Goal: Task Accomplishment & Management: Manage account settings

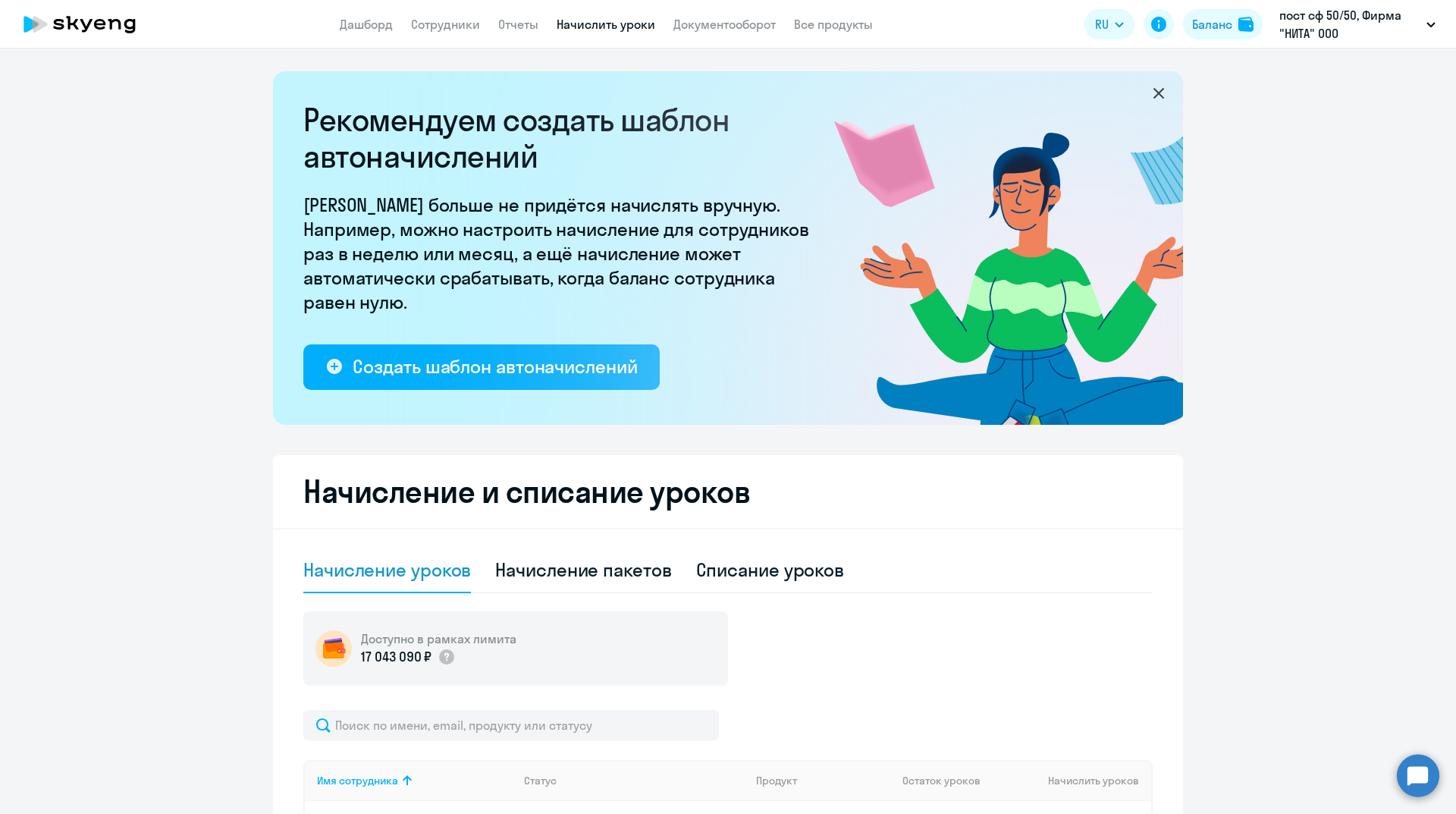
select select "50"
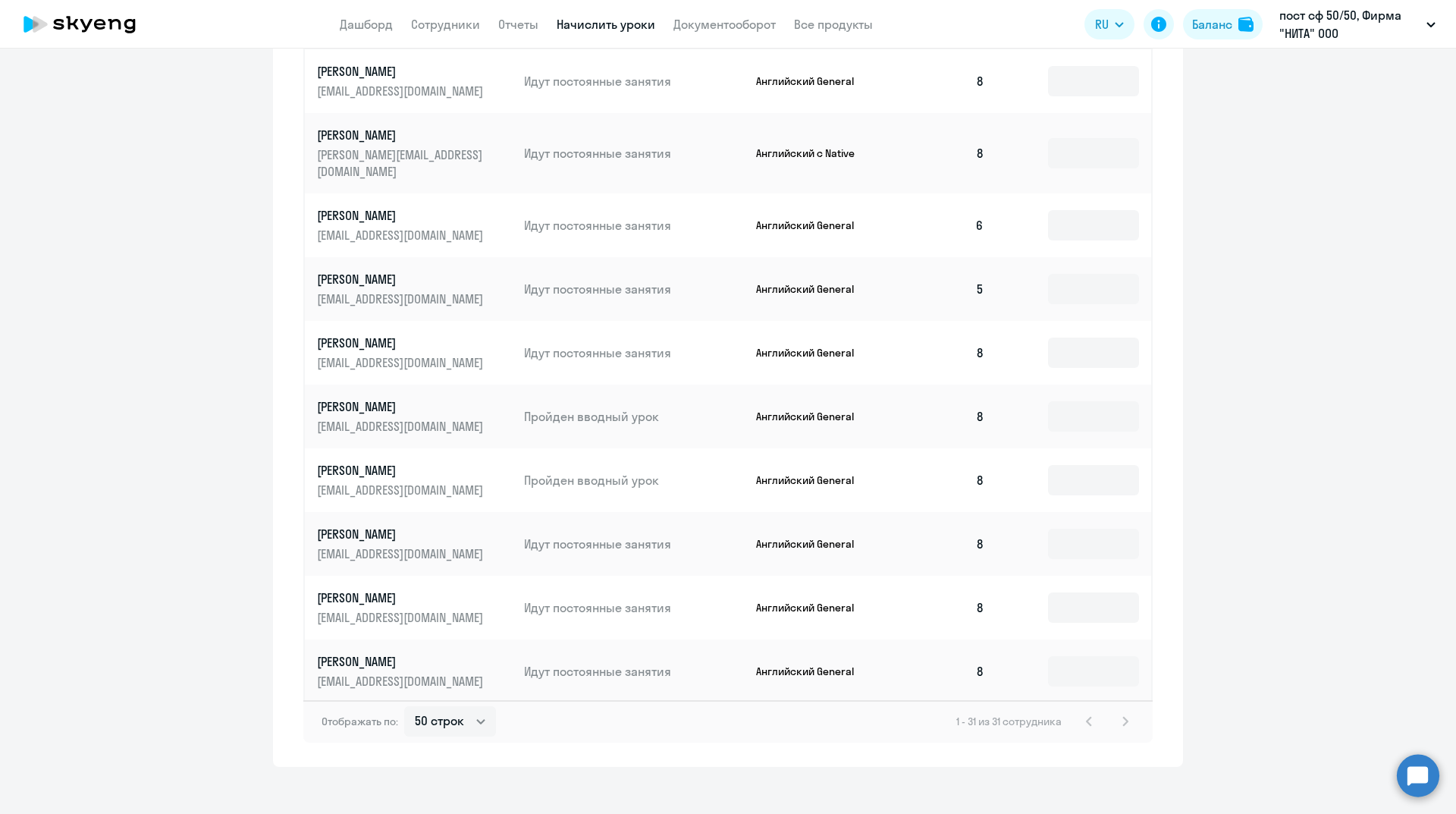
scroll to position [297, 0]
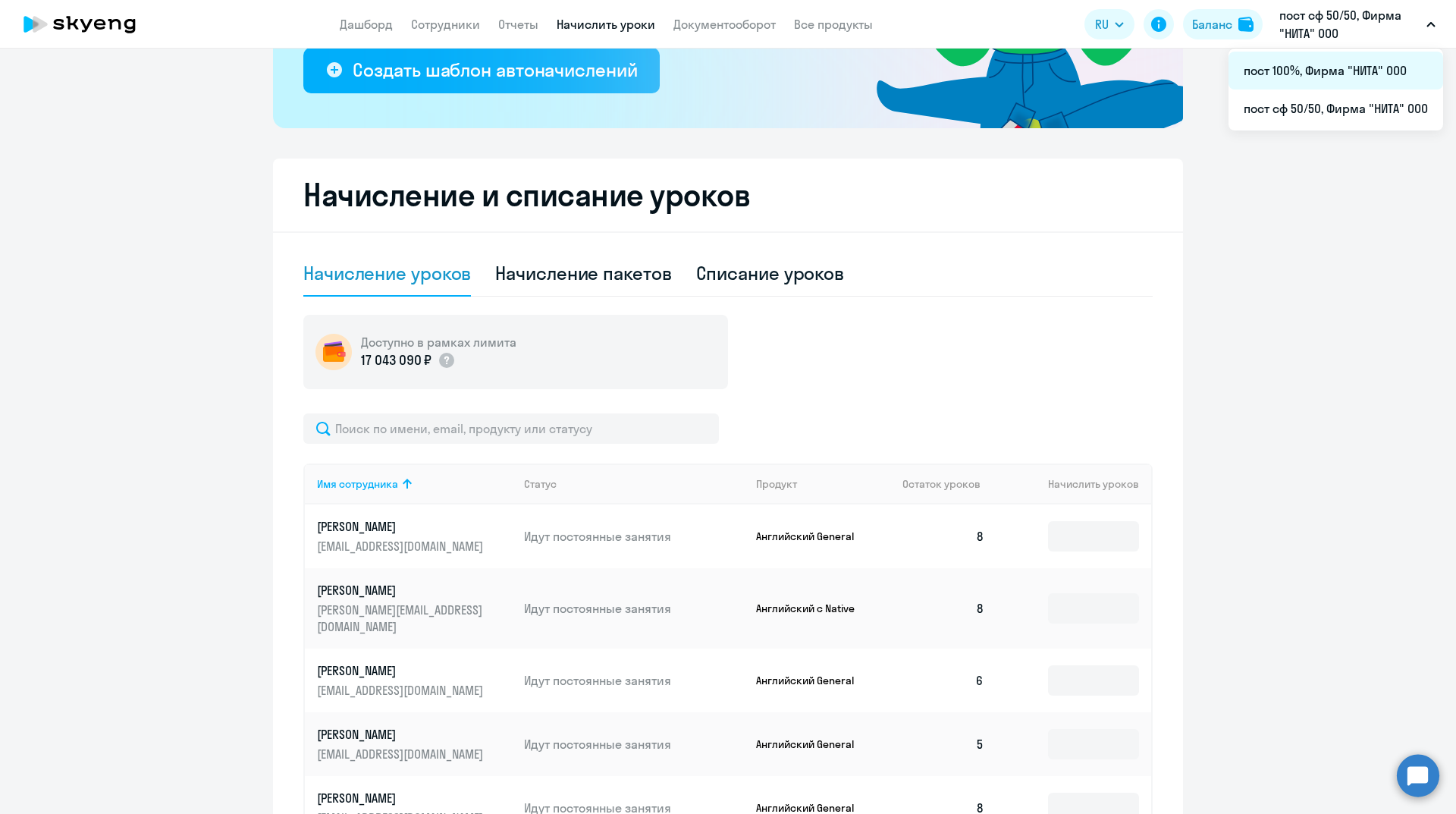
click at [1295, 65] on li "пост 100%, Фирма "НИТА" ООО" at bounding box center [1335, 71] width 214 height 38
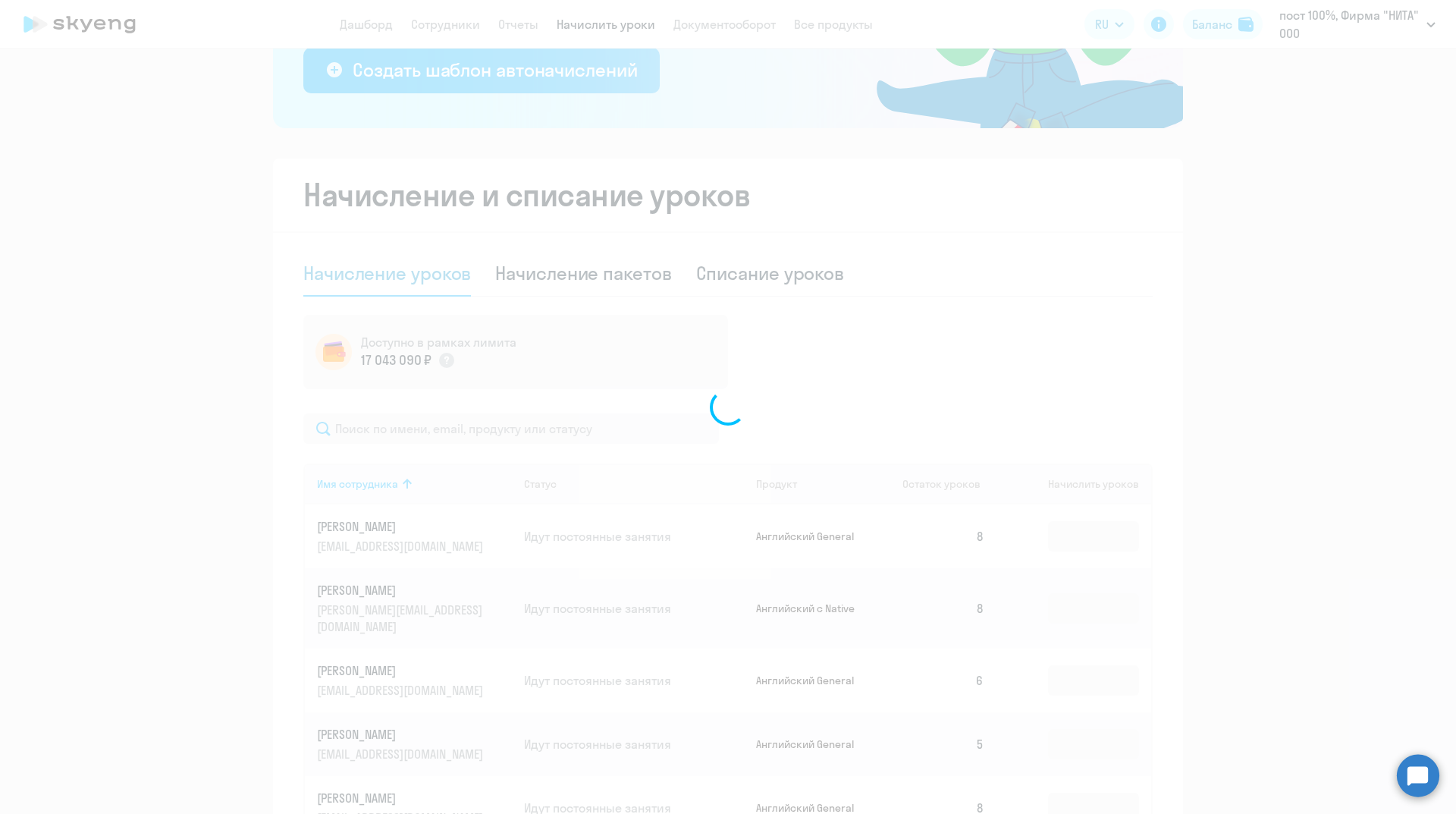
scroll to position [433, 0]
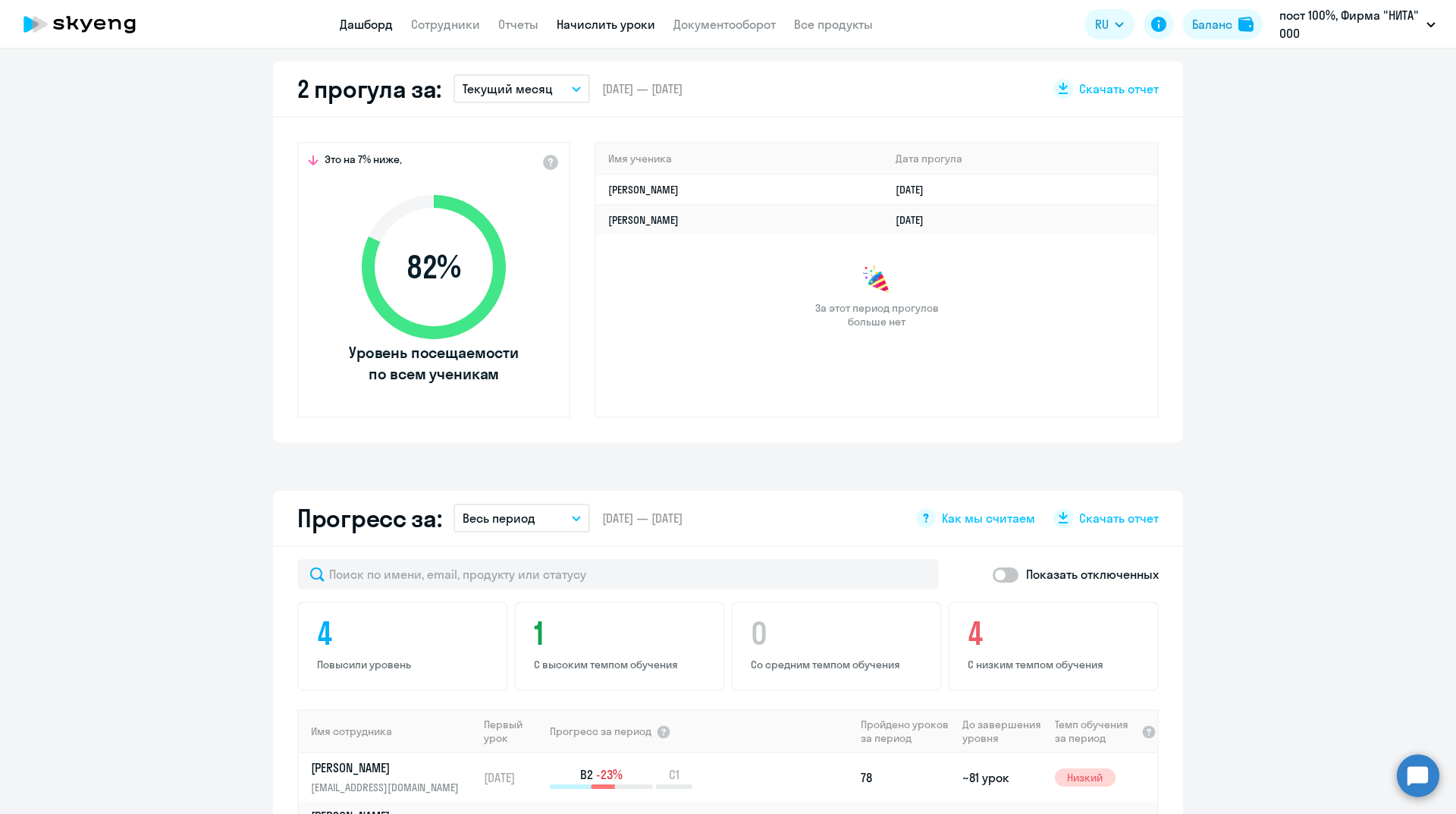
click at [586, 26] on link "Начислить уроки" at bounding box center [606, 25] width 98 height 15
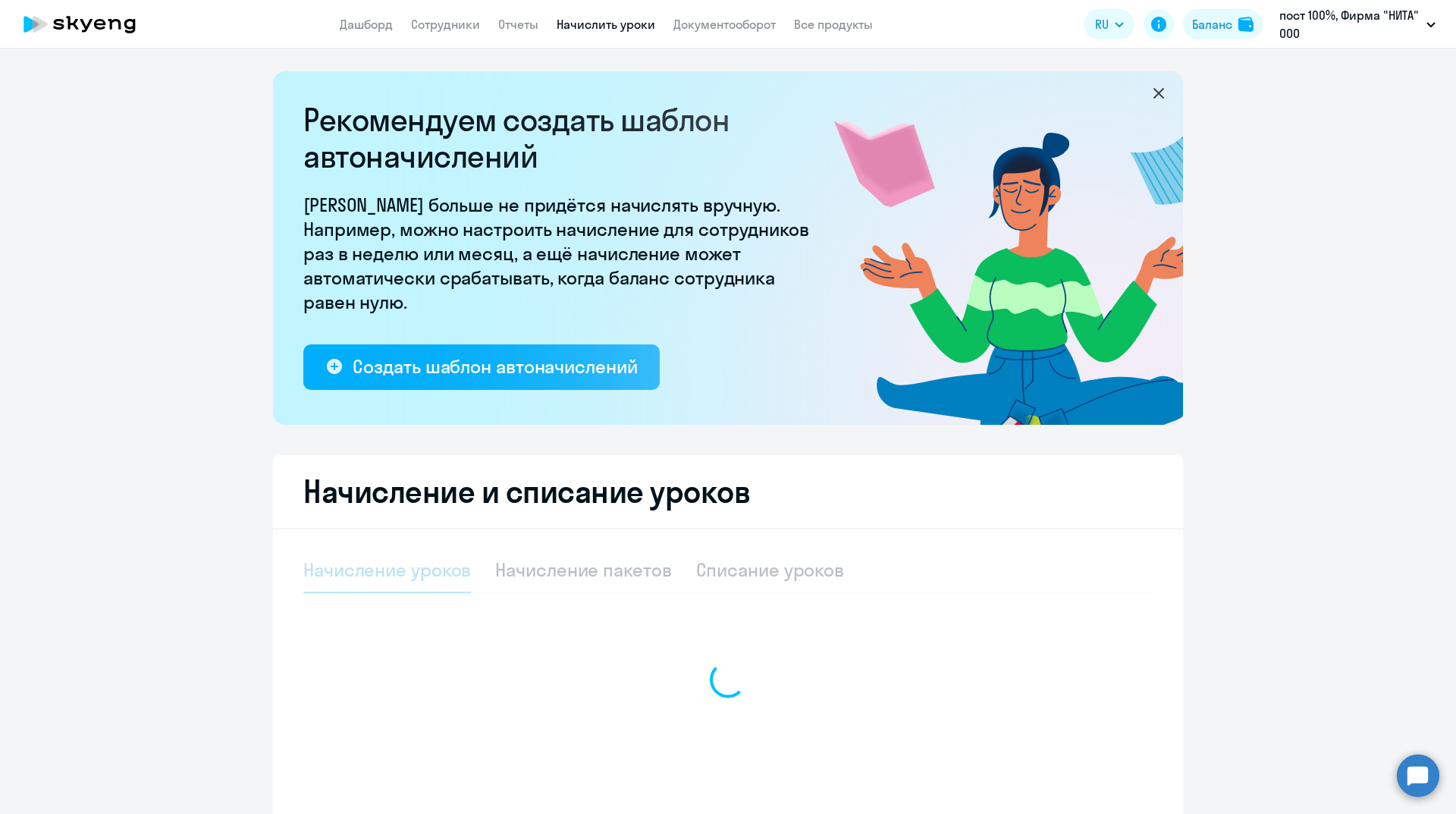
select select "10"
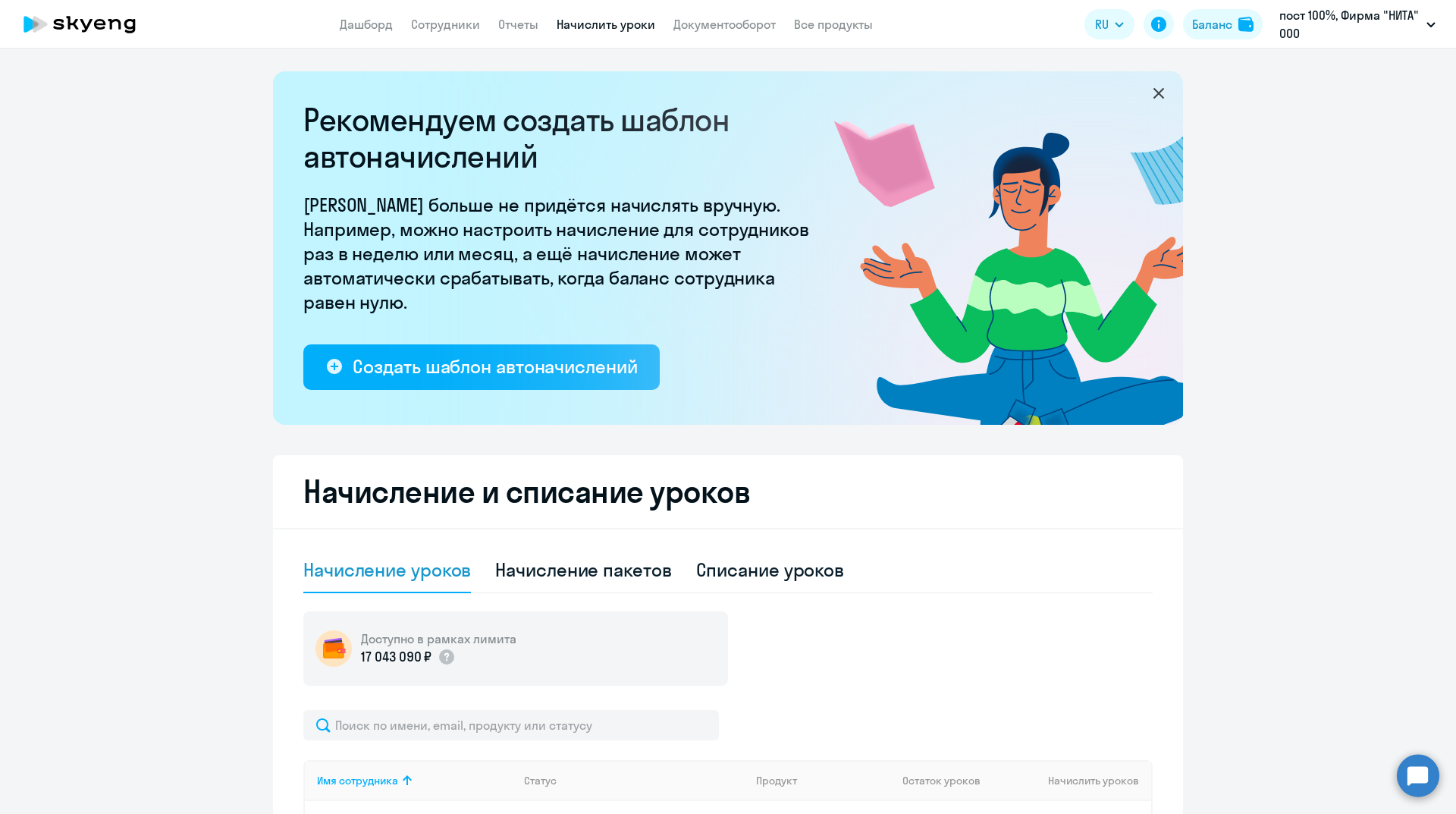
scroll to position [379, 0]
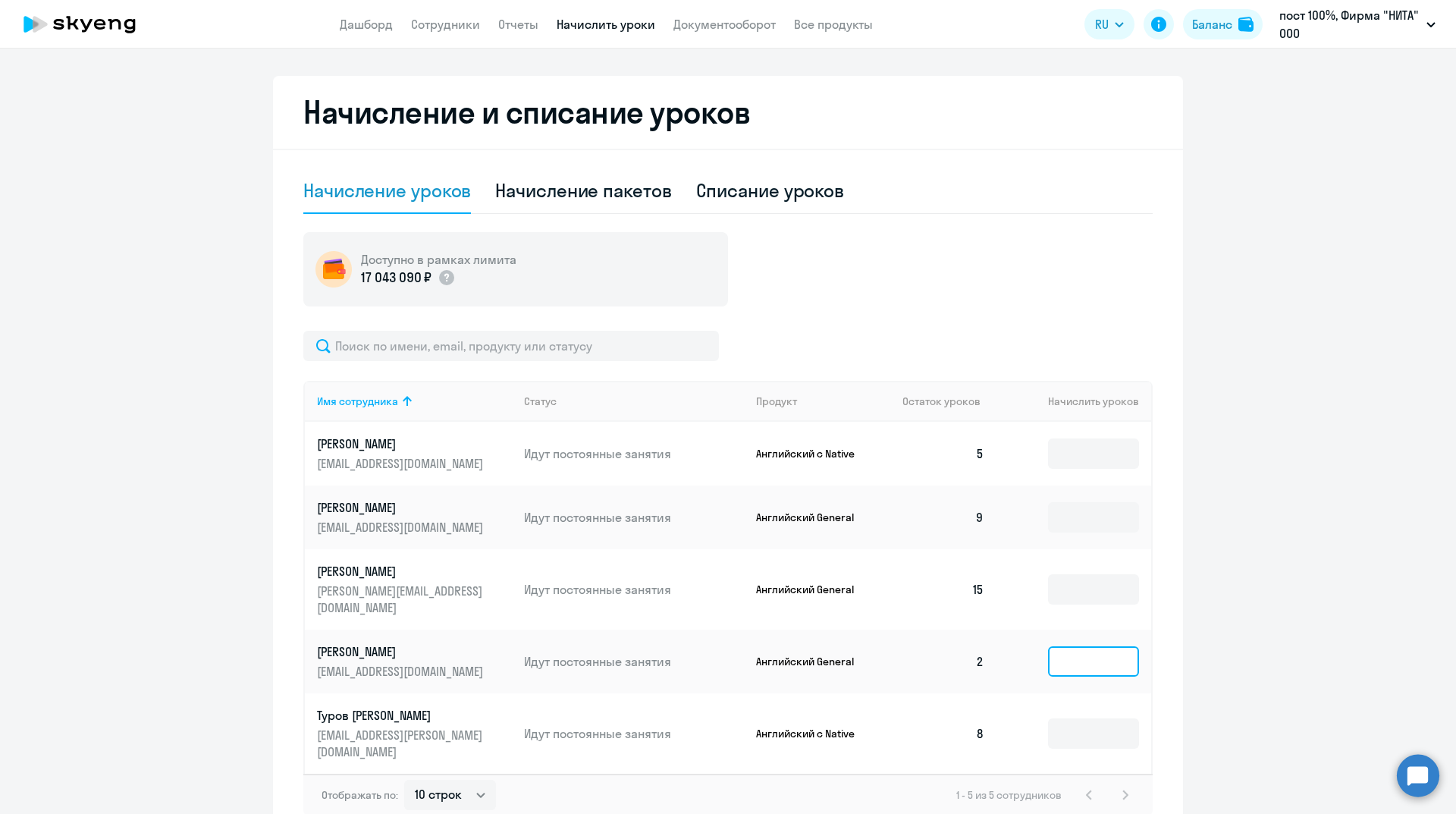
click at [1089, 647] on input at bounding box center [1093, 662] width 91 height 30
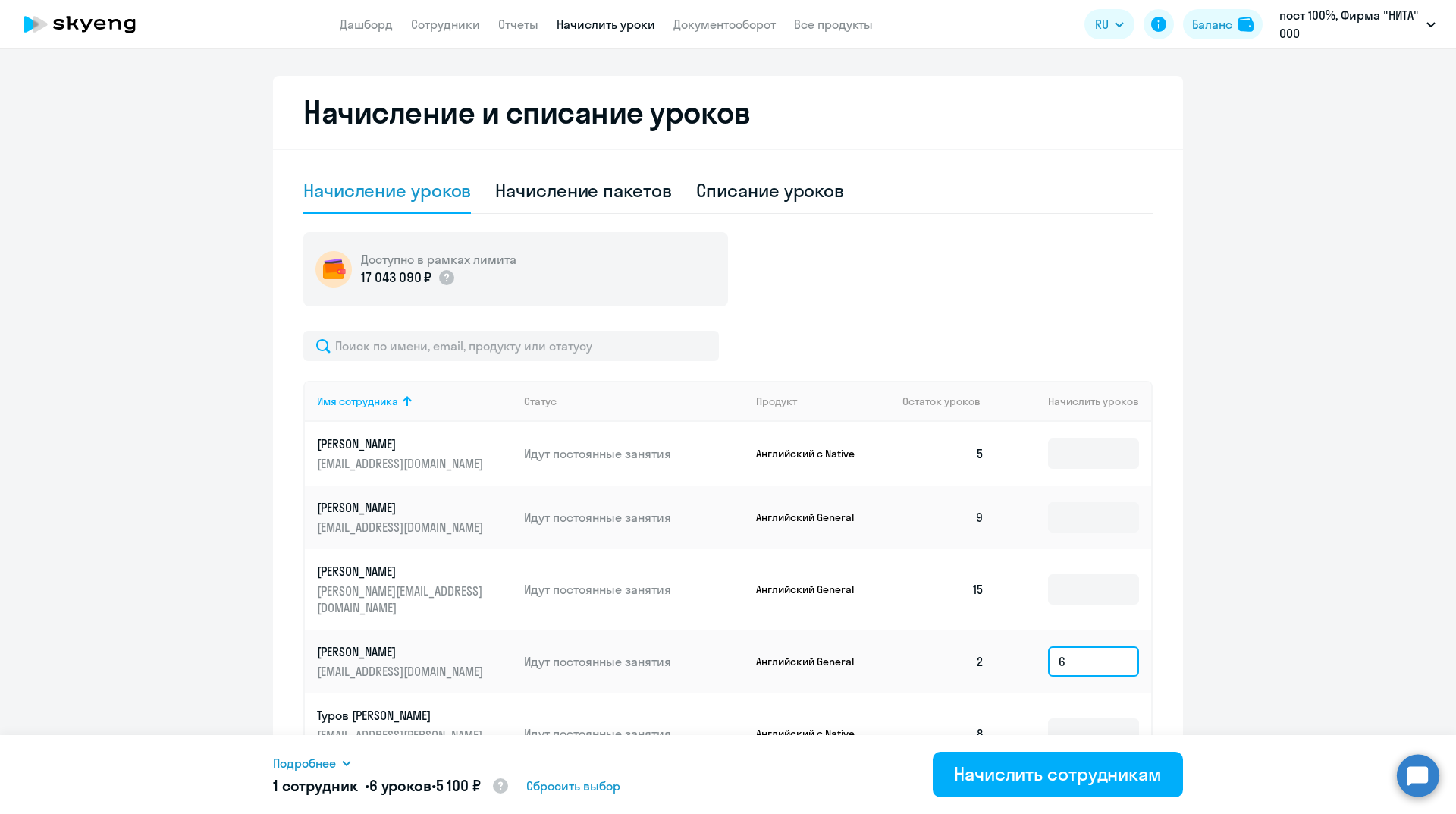
type input "6"
click at [1043, 771] on div "Начислить сотрудникам" at bounding box center [1058, 774] width 208 height 25
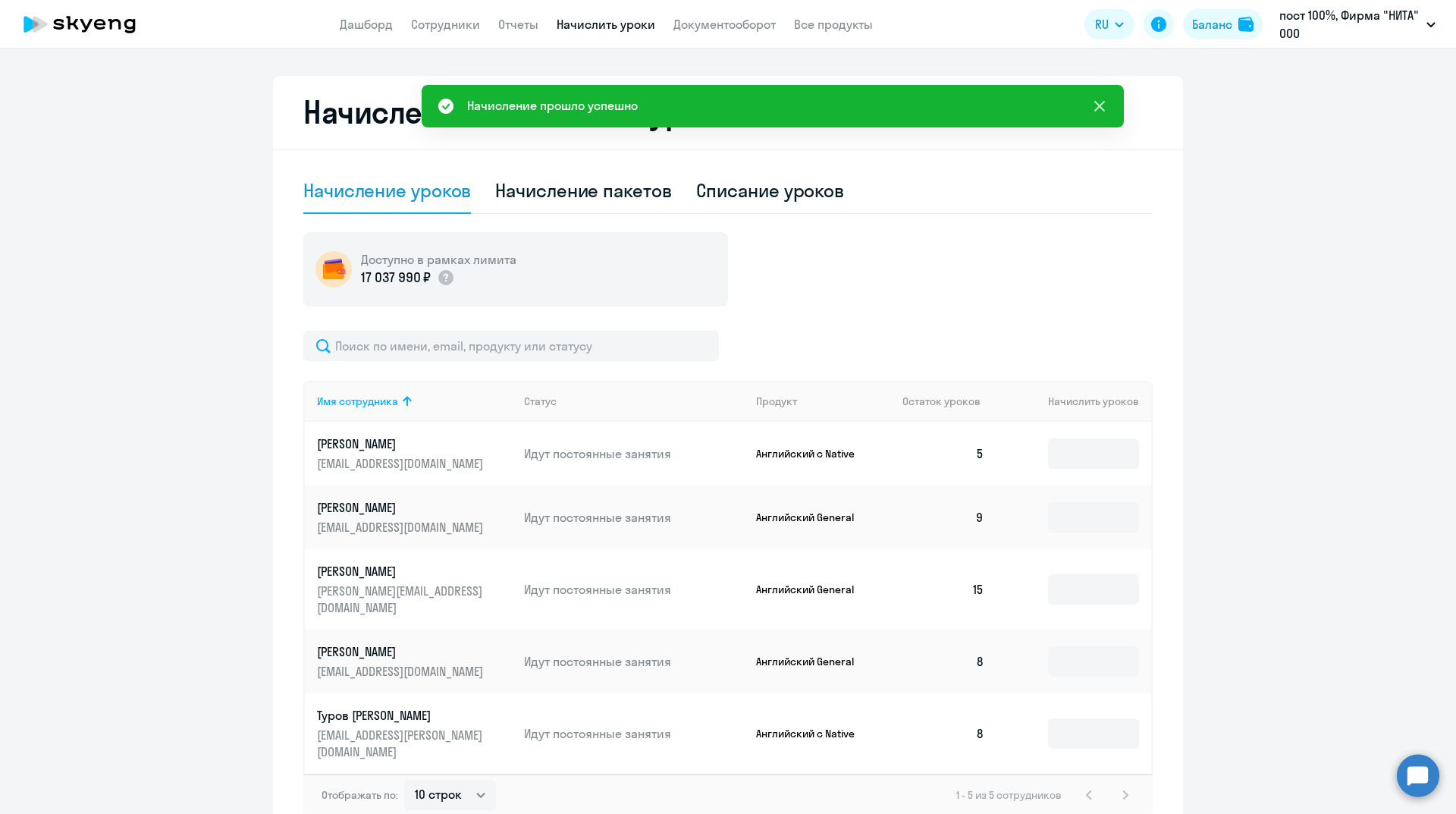
click at [1103, 109] on icon at bounding box center [1099, 106] width 10 height 10
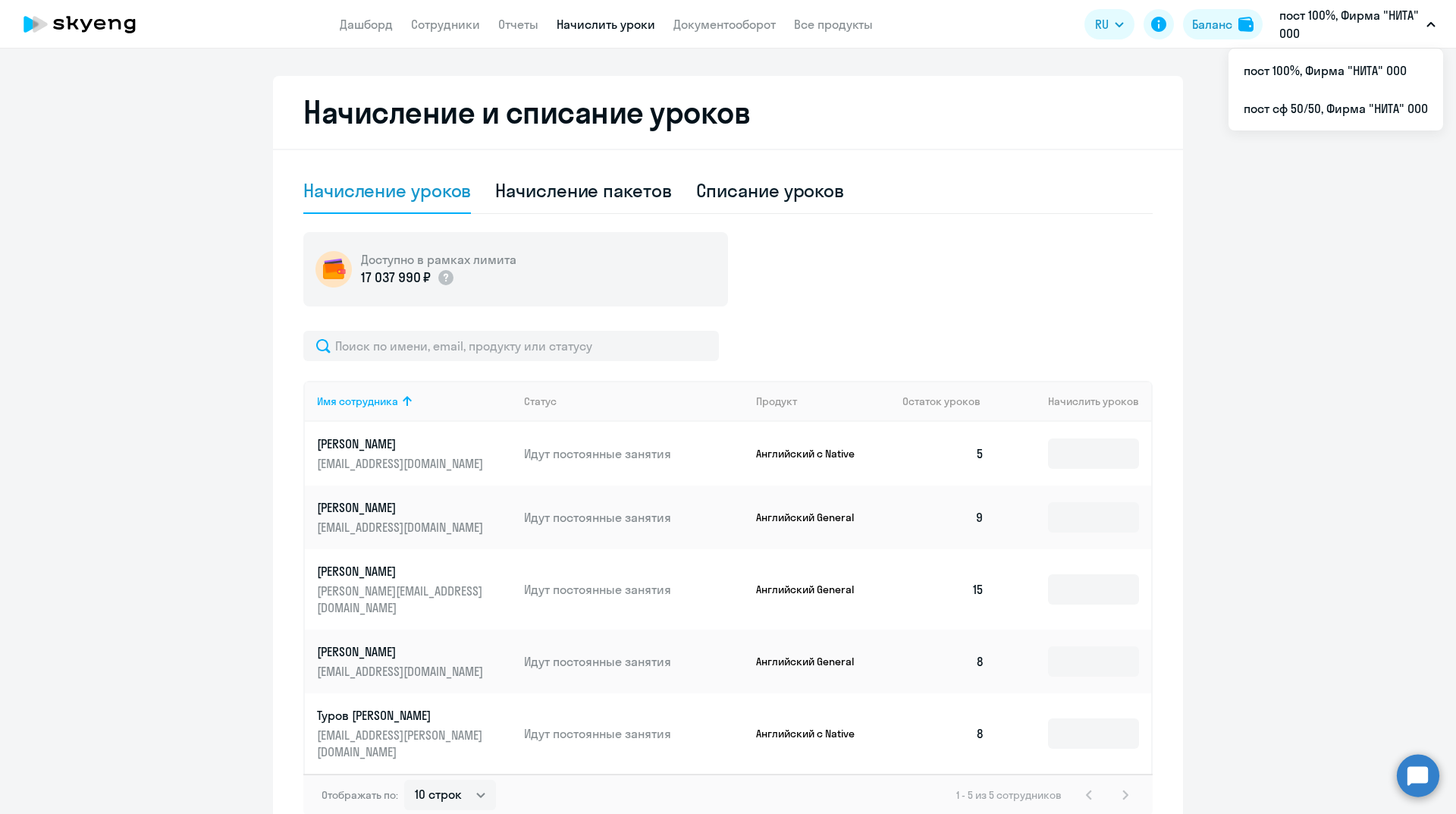
click at [1290, 31] on p "пост 100%, Фирма "НИТА" ООО" at bounding box center [1349, 24] width 141 height 37
click at [1295, 104] on li "пост сф 50/50, Фирма "НИТА" ООО" at bounding box center [1335, 109] width 214 height 38
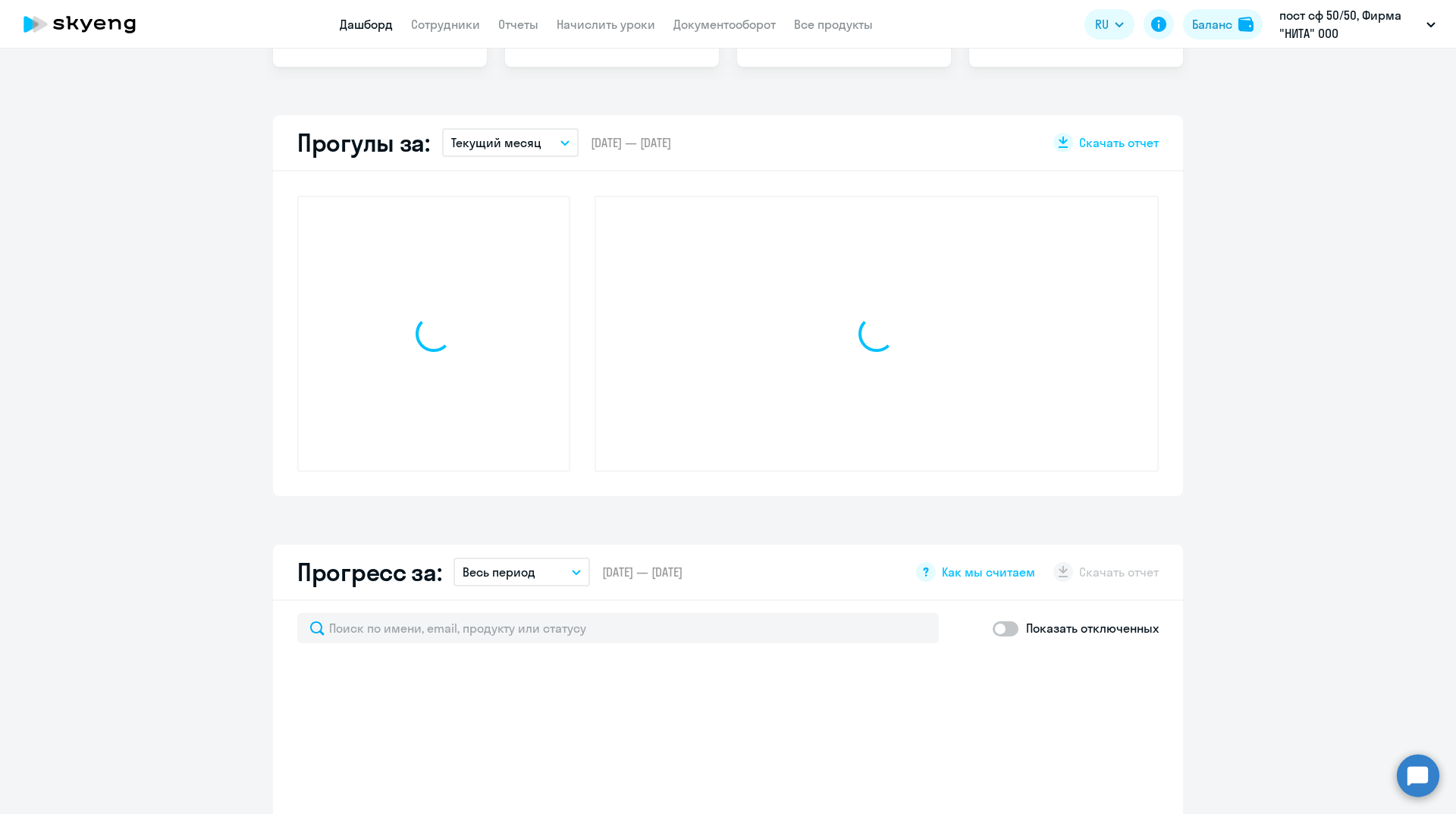
scroll to position [516, 0]
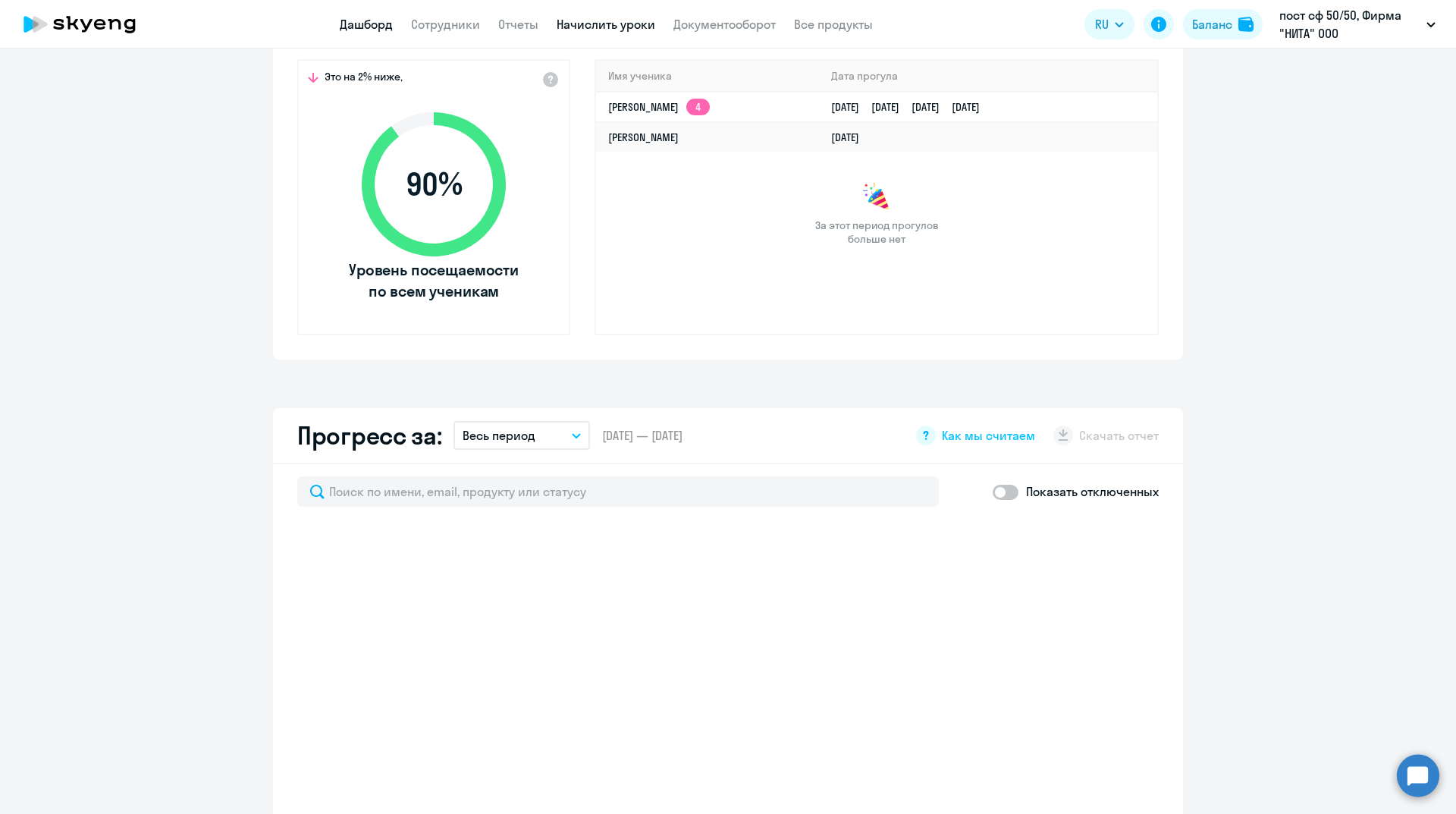
click at [612, 23] on link "Начислить уроки" at bounding box center [606, 25] width 98 height 15
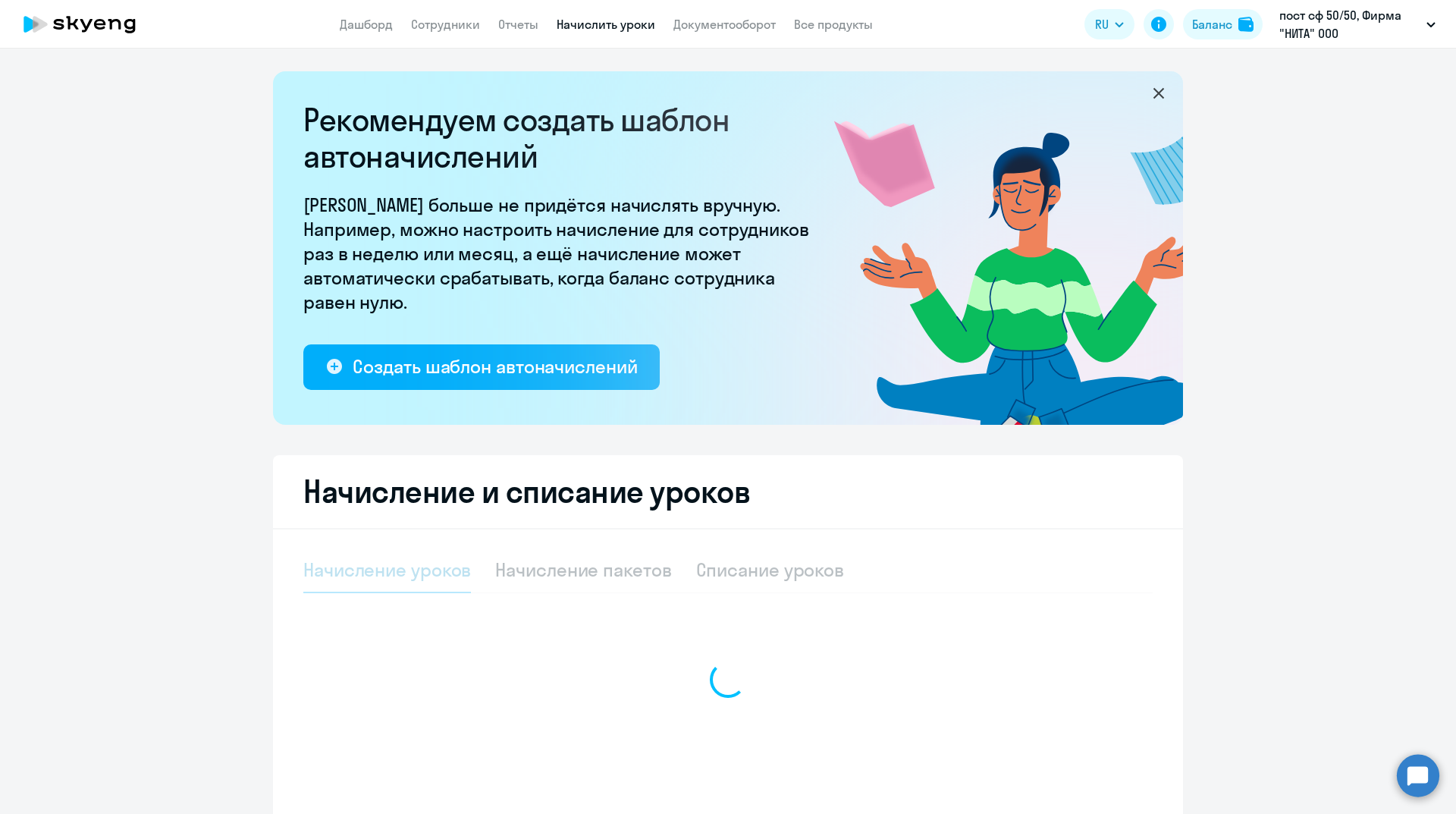
select select "10"
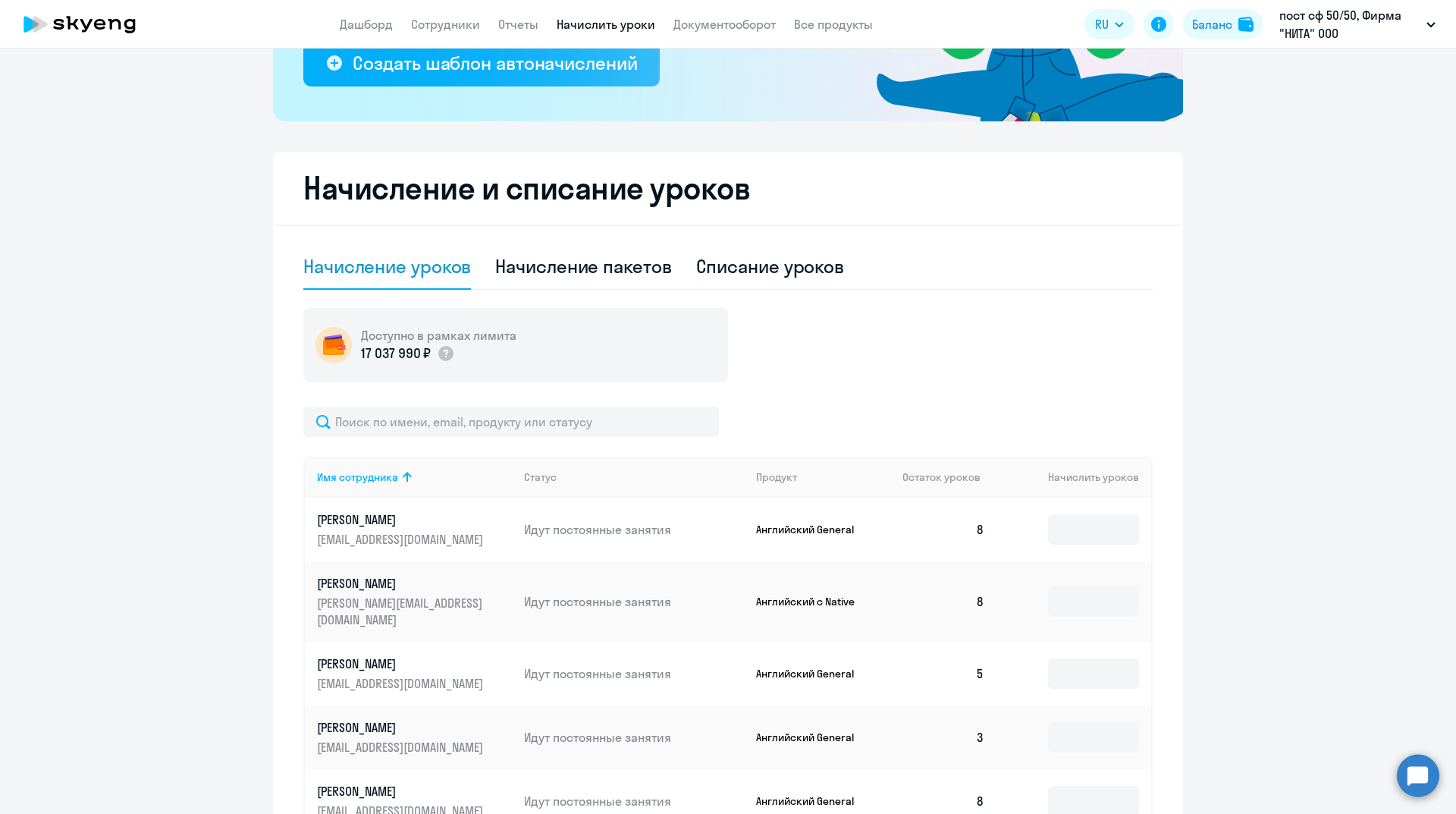
scroll to position [531, 0]
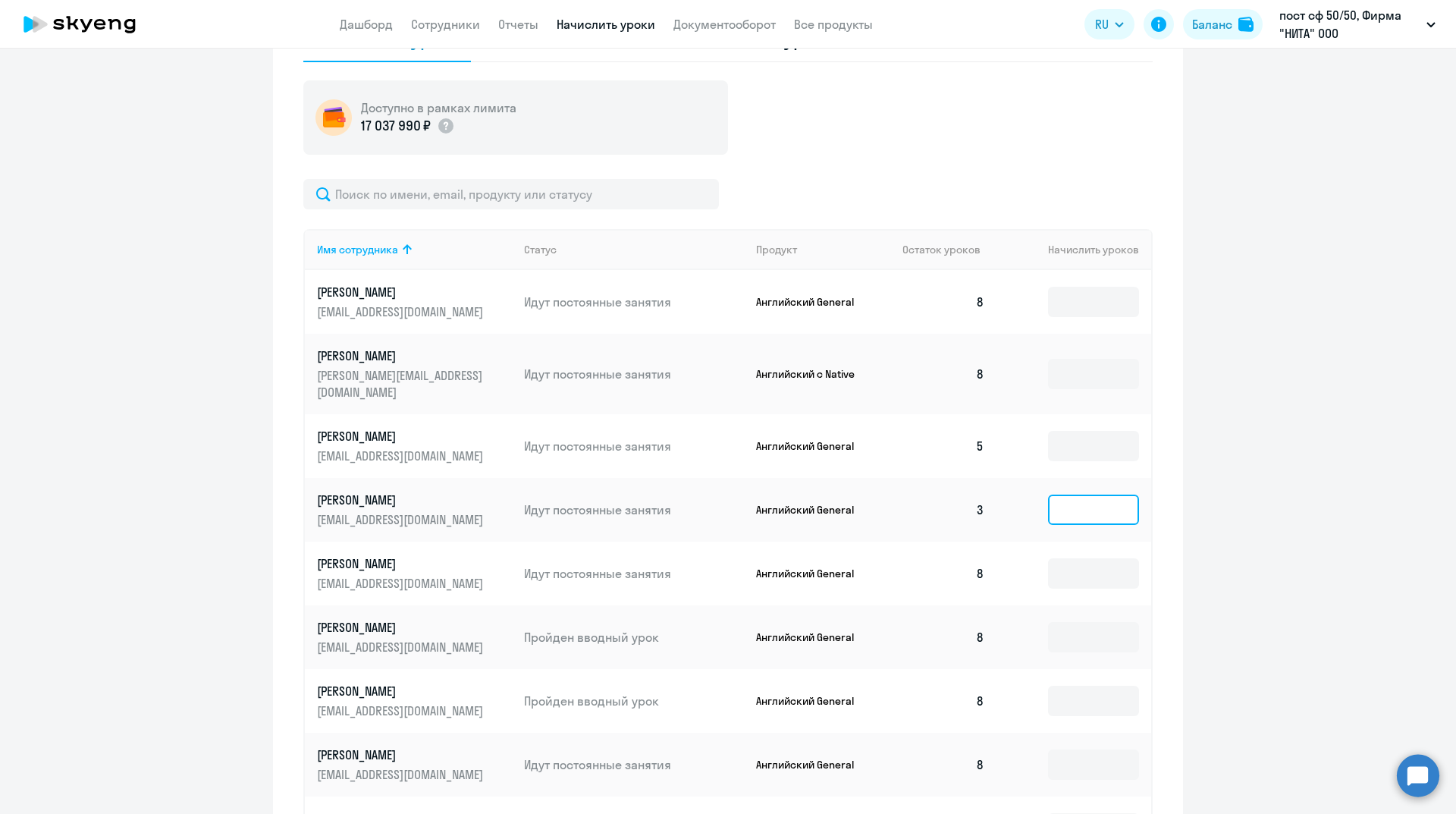
click at [1071, 495] on input at bounding box center [1093, 510] width 91 height 30
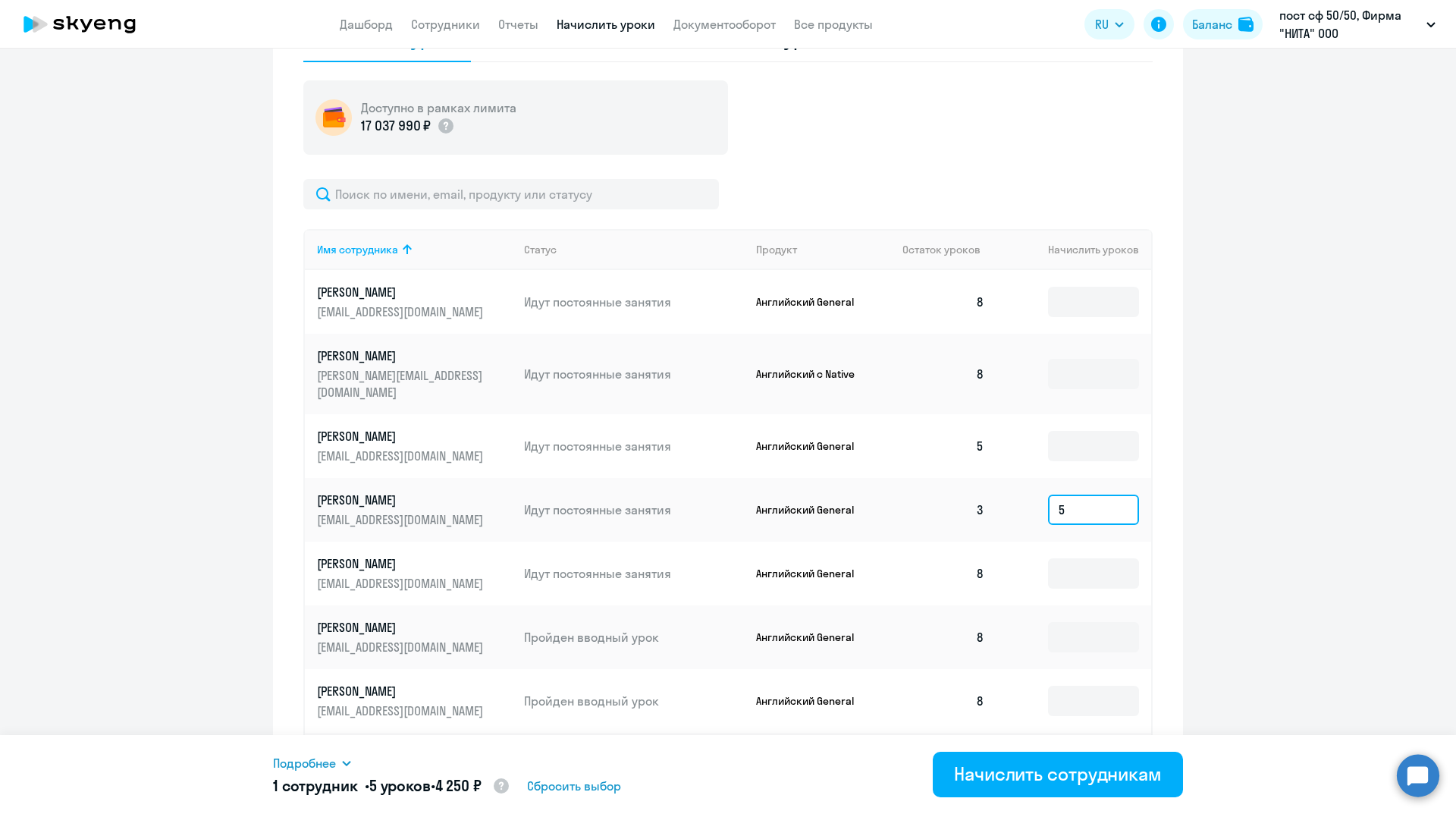
type input "5"
click at [1082, 432] on input at bounding box center [1093, 446] width 91 height 30
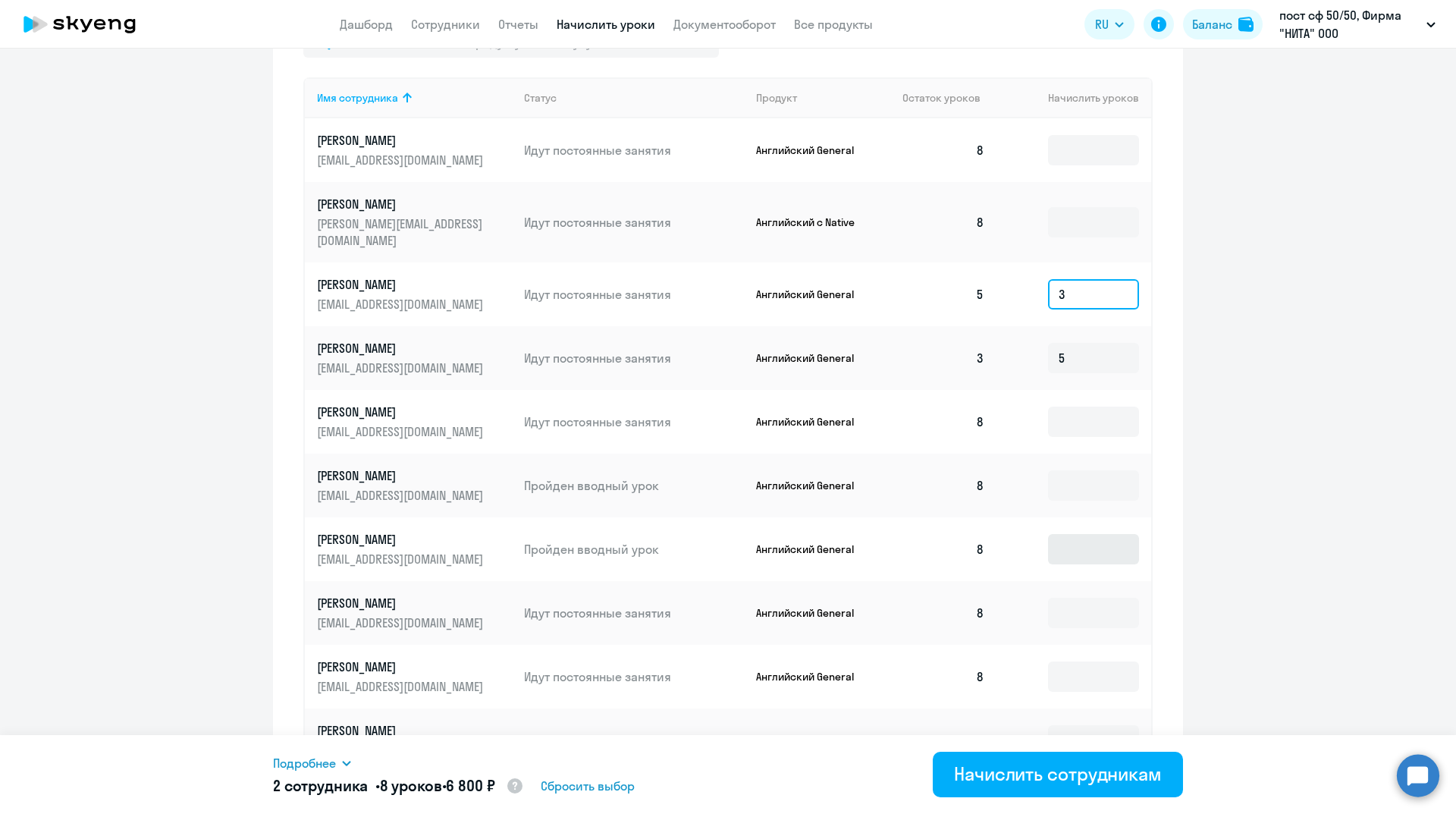
scroll to position [752, 0]
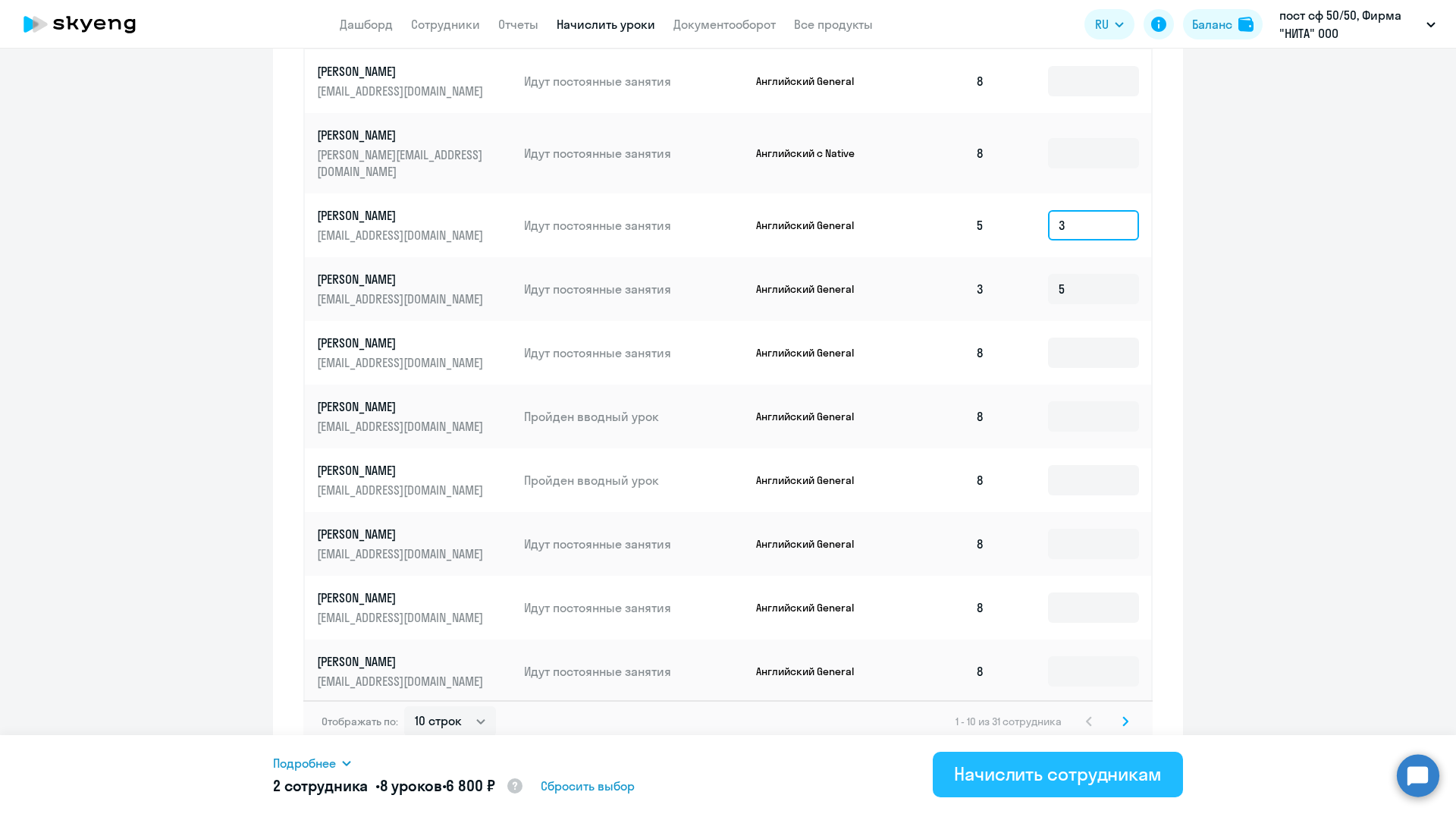
type input "3"
click at [1121, 776] on div "Начислить сотрудникам" at bounding box center [1058, 774] width 208 height 25
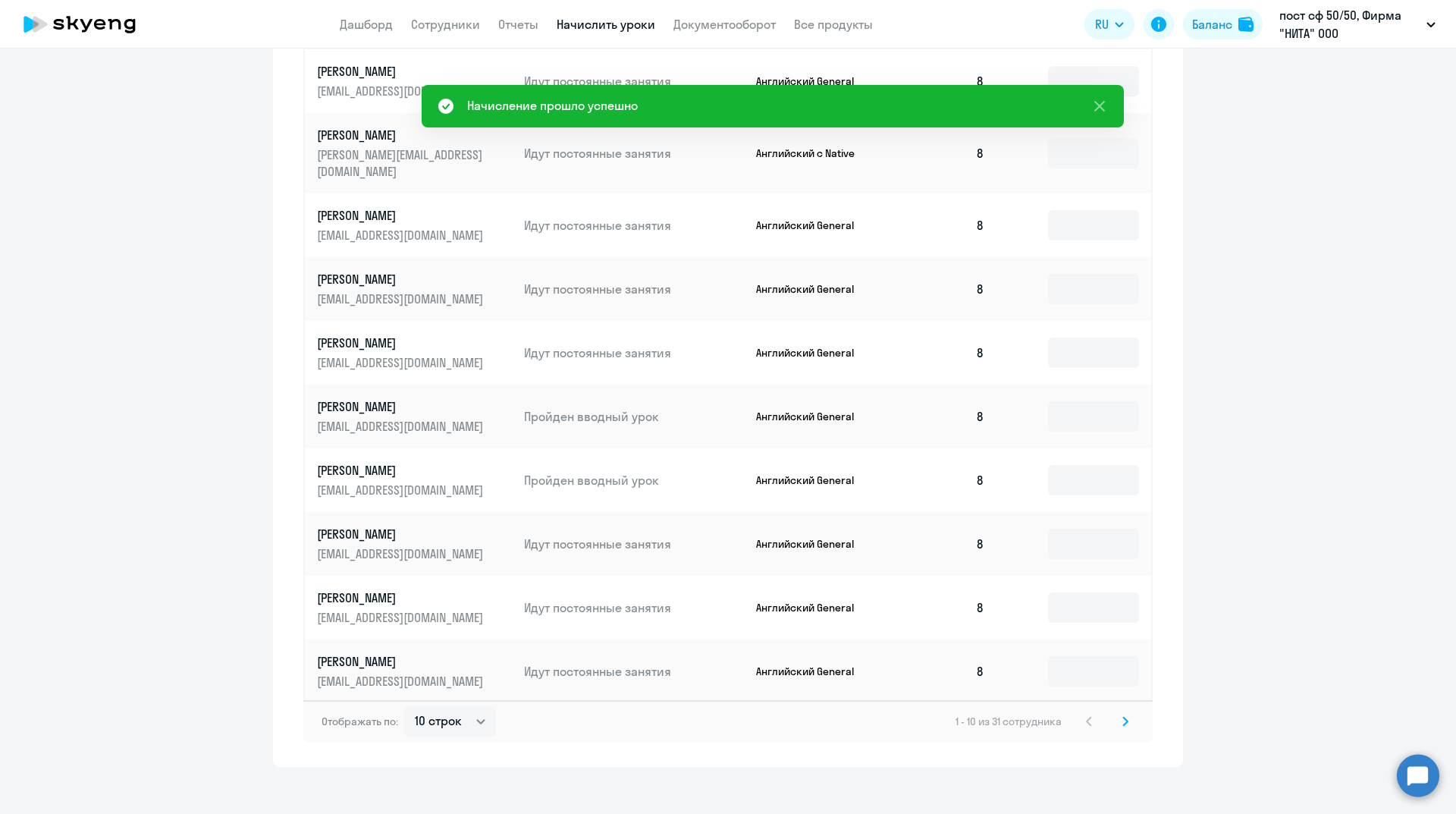
click at [1122, 717] on icon at bounding box center [1125, 721] width 6 height 10
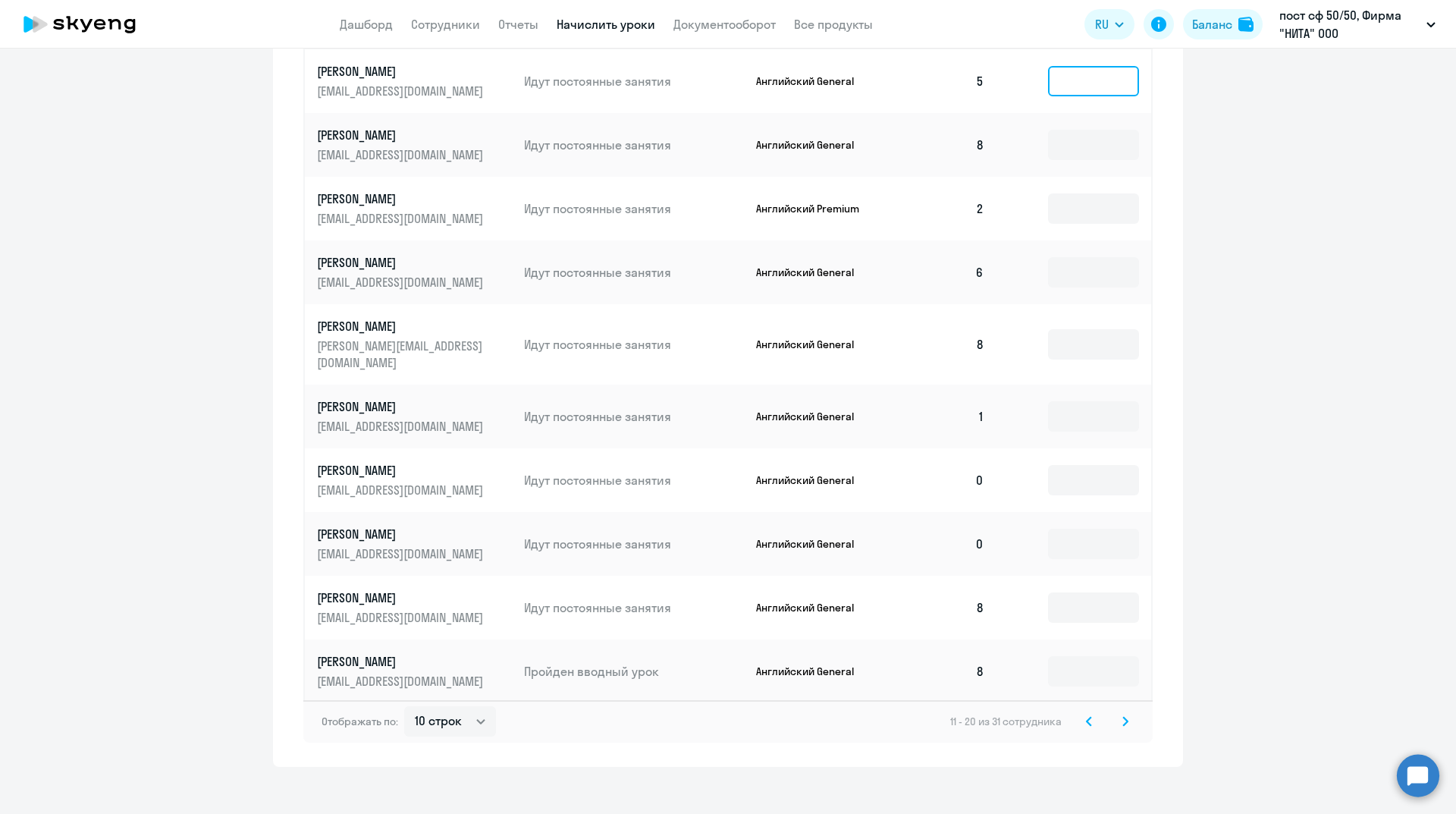
click at [1070, 85] on input at bounding box center [1093, 81] width 91 height 30
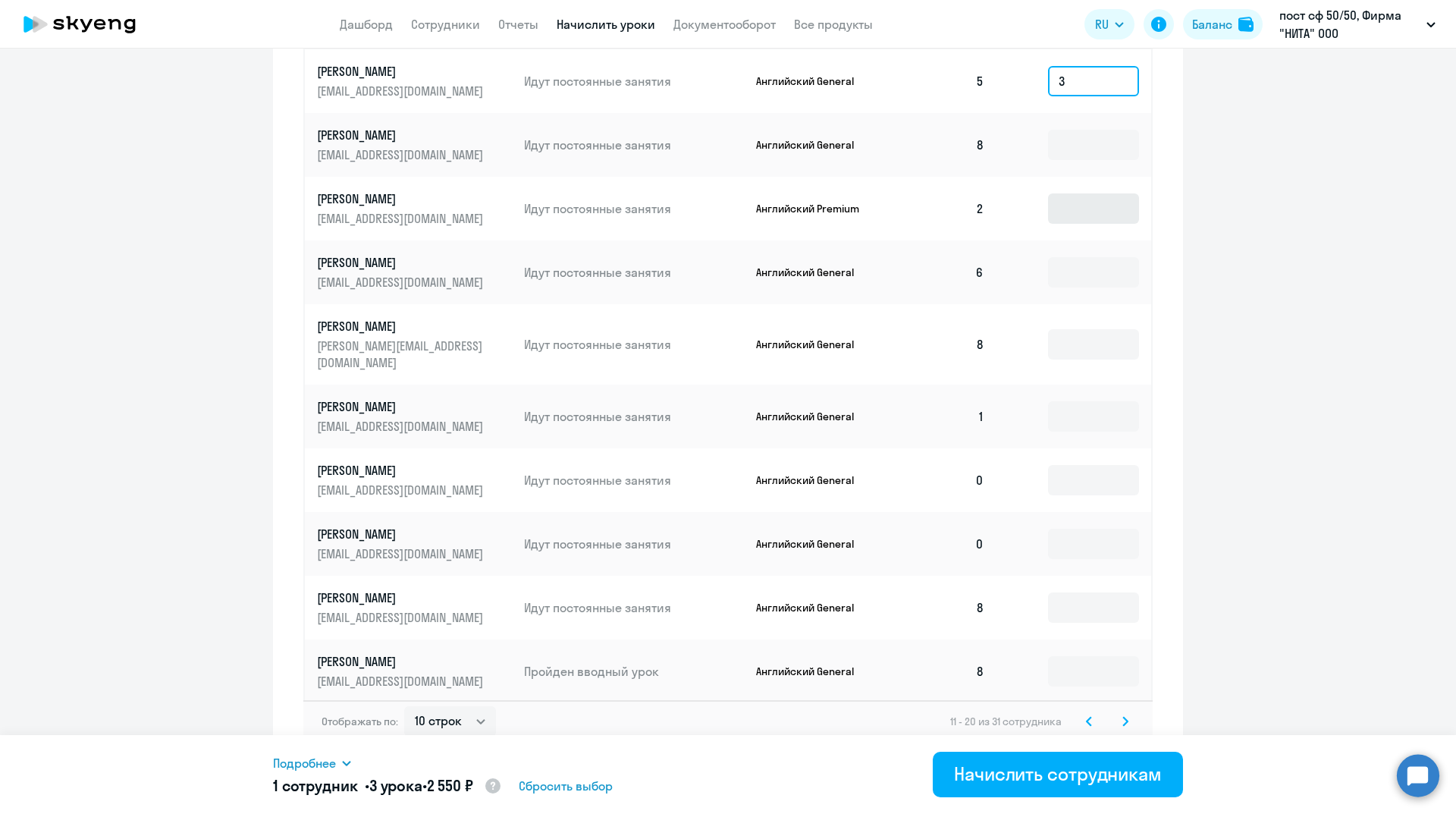
type input "3"
click at [1088, 210] on input at bounding box center [1093, 209] width 91 height 30
type input "6"
click at [1095, 282] on input at bounding box center [1093, 272] width 91 height 30
type input "2"
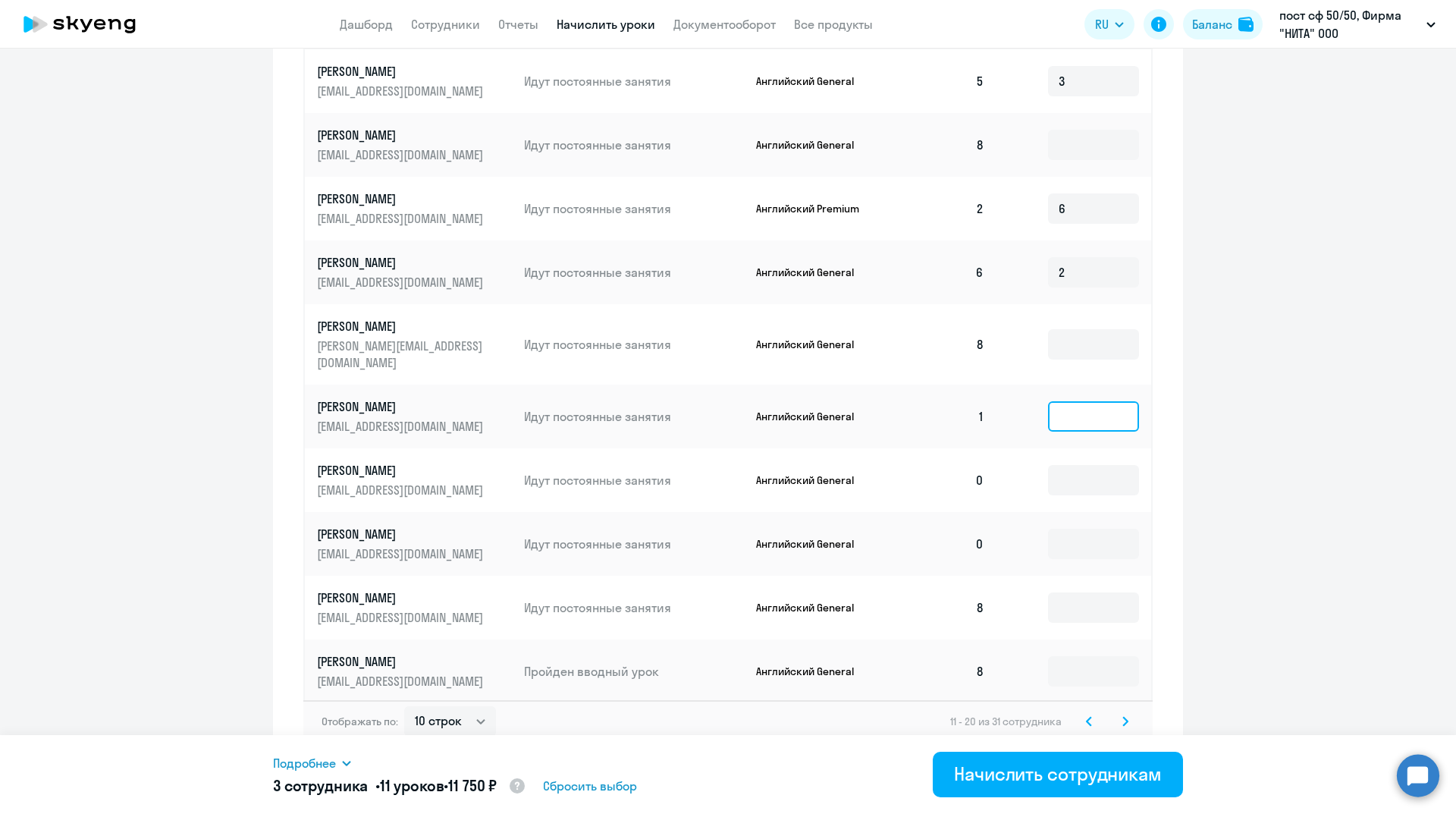
click at [1084, 406] on input at bounding box center [1093, 417] width 91 height 30
type input "7"
click at [1062, 465] on input at bounding box center [1093, 480] width 91 height 30
type input "8"
click at [1053, 528] on input at bounding box center [1093, 544] width 91 height 30
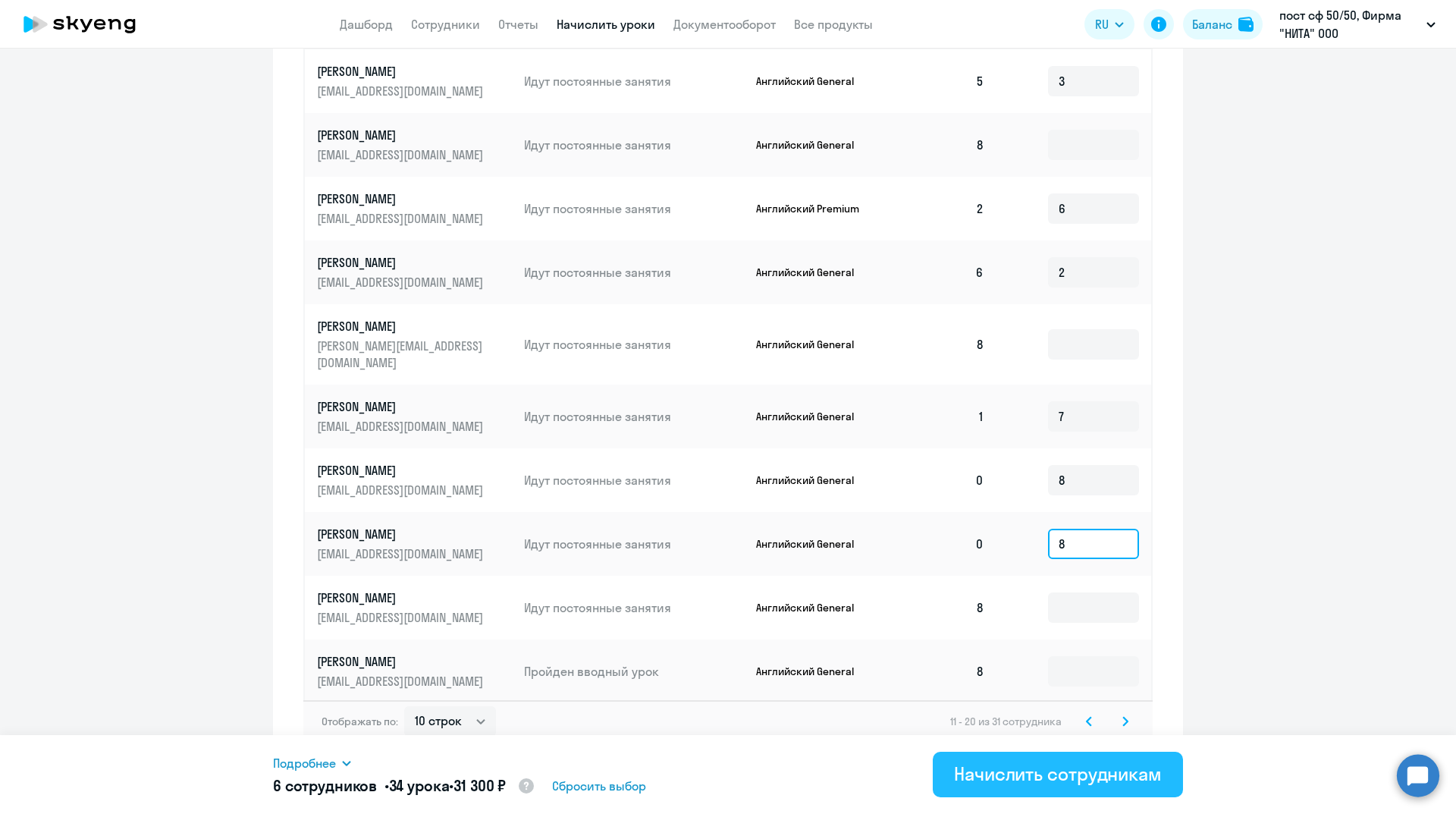
type input "8"
click at [1067, 772] on div "Начислить сотрудникам" at bounding box center [1058, 774] width 208 height 25
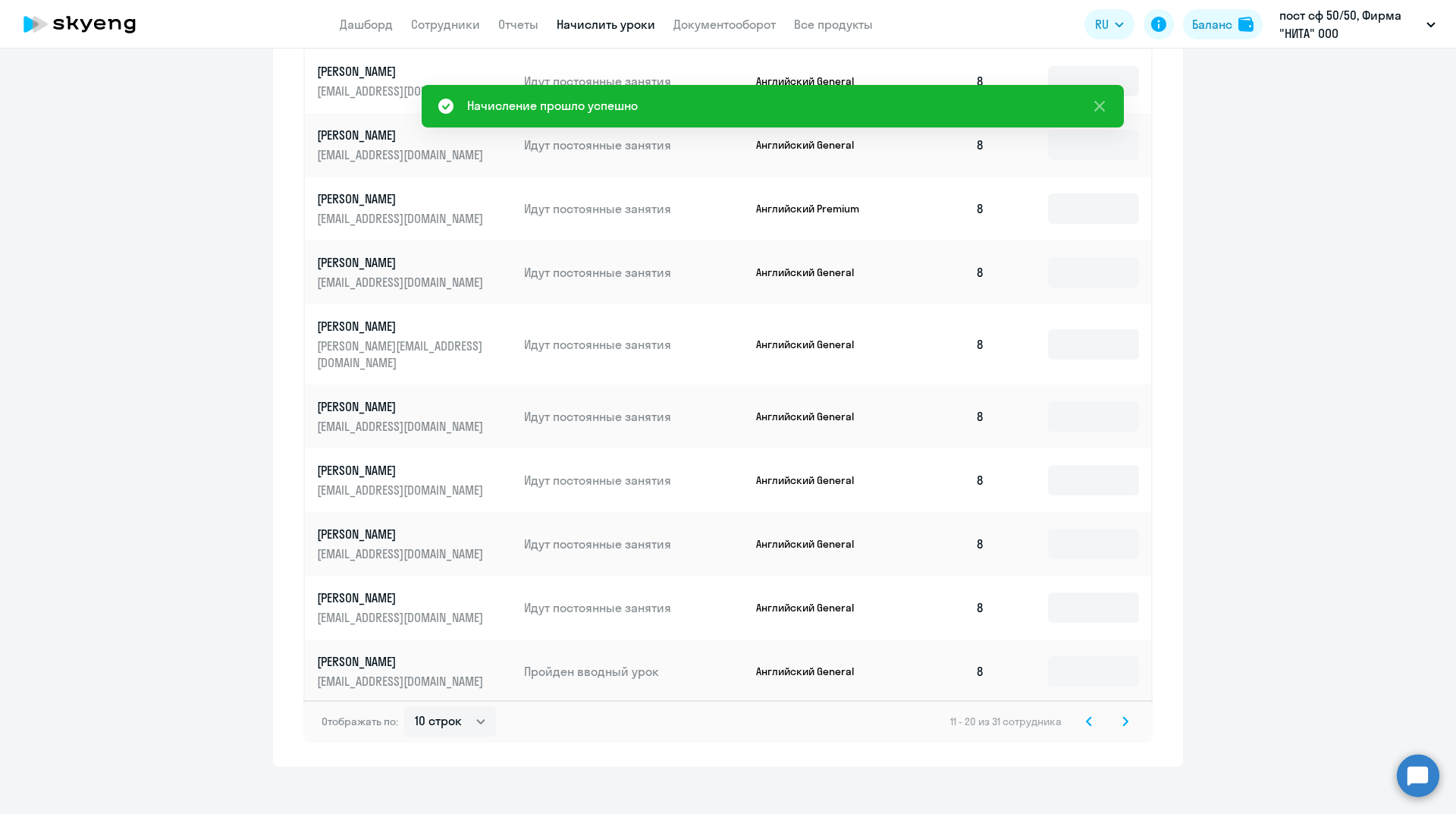
click at [1123, 718] on icon at bounding box center [1125, 721] width 5 height 9
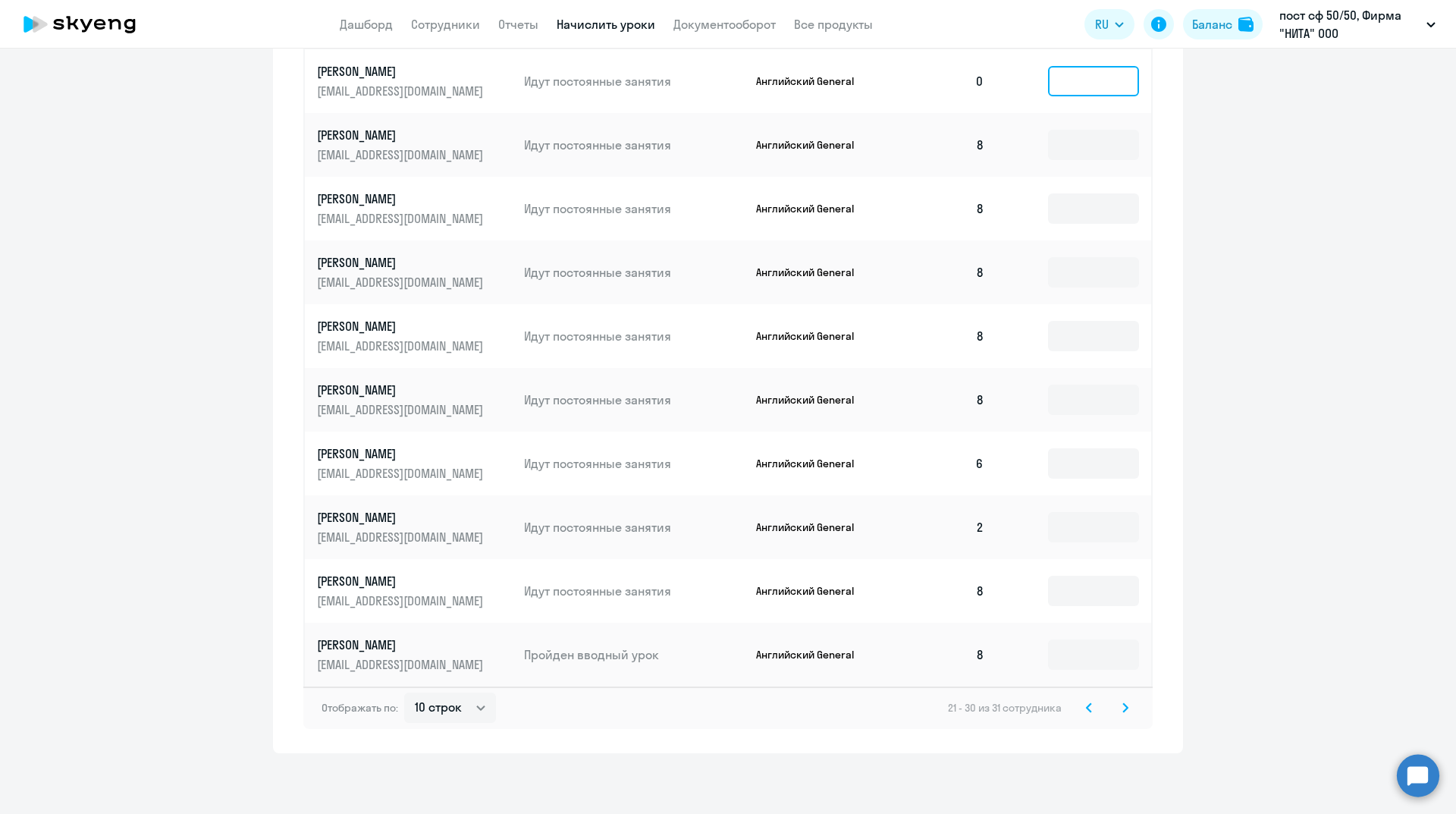
click at [1072, 85] on input at bounding box center [1093, 81] width 91 height 30
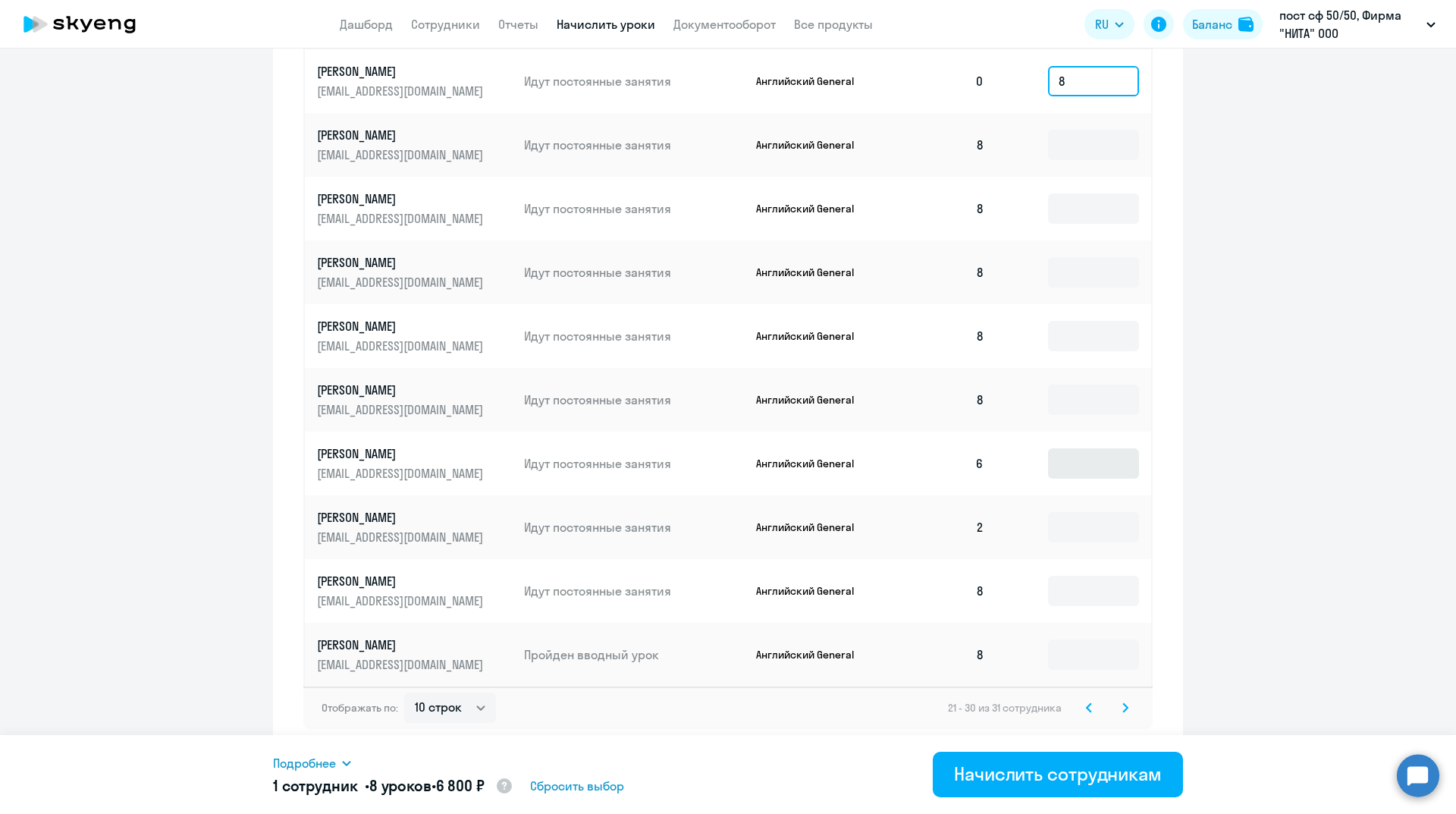
type input "8"
click at [1078, 471] on input at bounding box center [1093, 463] width 91 height 30
type input "2"
click at [1072, 535] on input at bounding box center [1093, 528] width 91 height 30
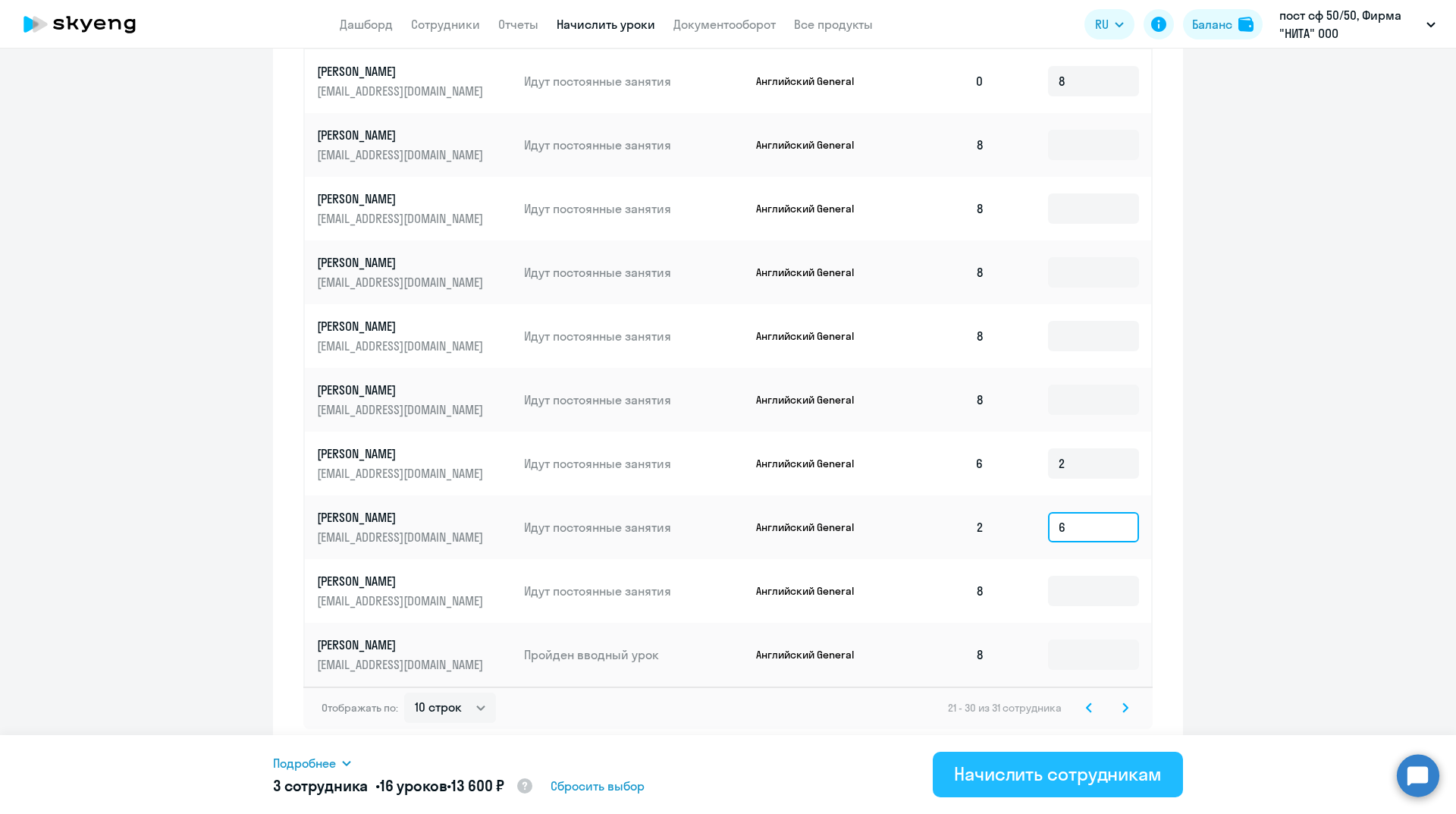
type input "6"
click at [1073, 773] on div "Начислить сотрудникам" at bounding box center [1058, 774] width 208 height 25
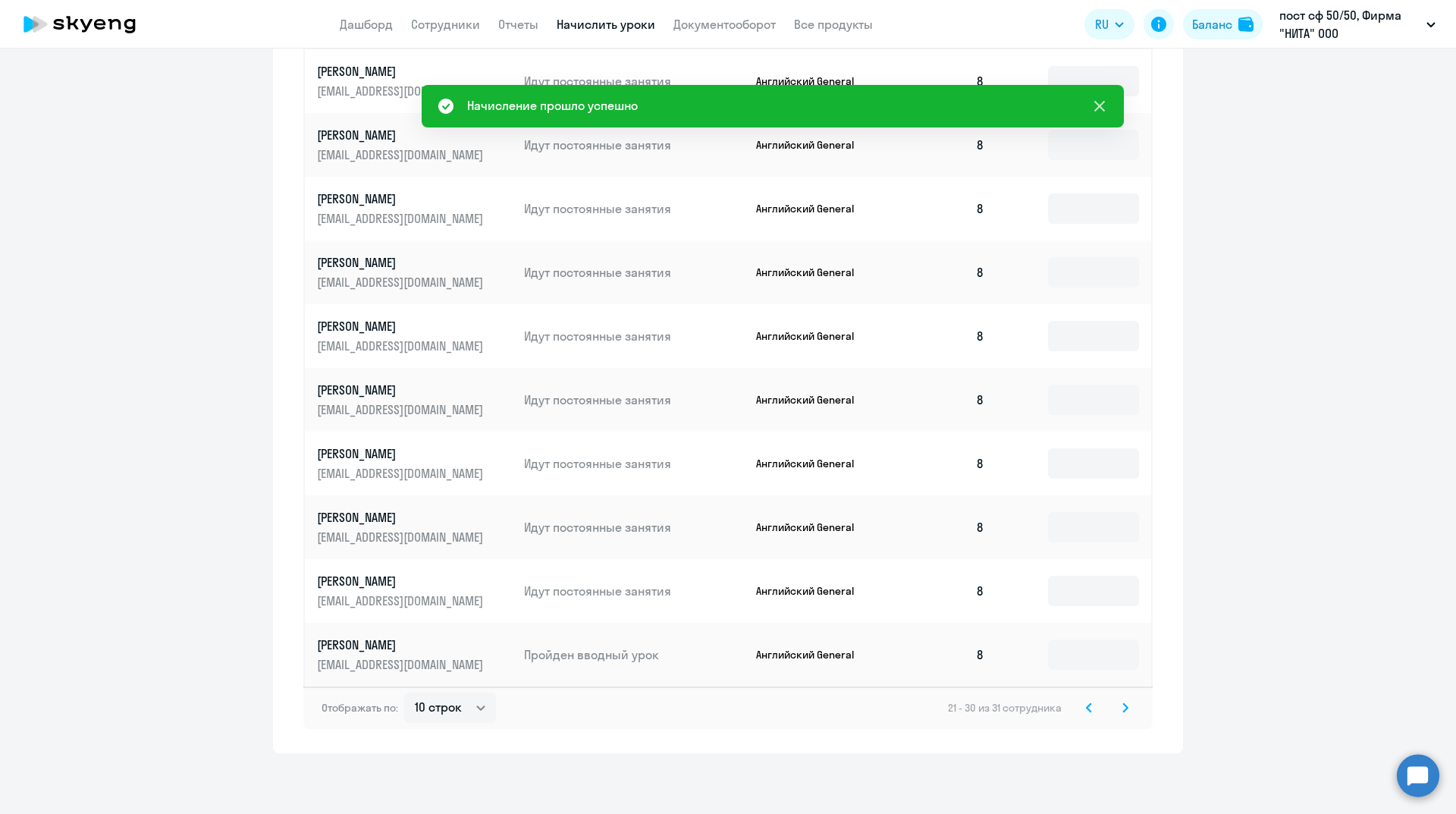
click at [1093, 99] on icon at bounding box center [1099, 106] width 18 height 18
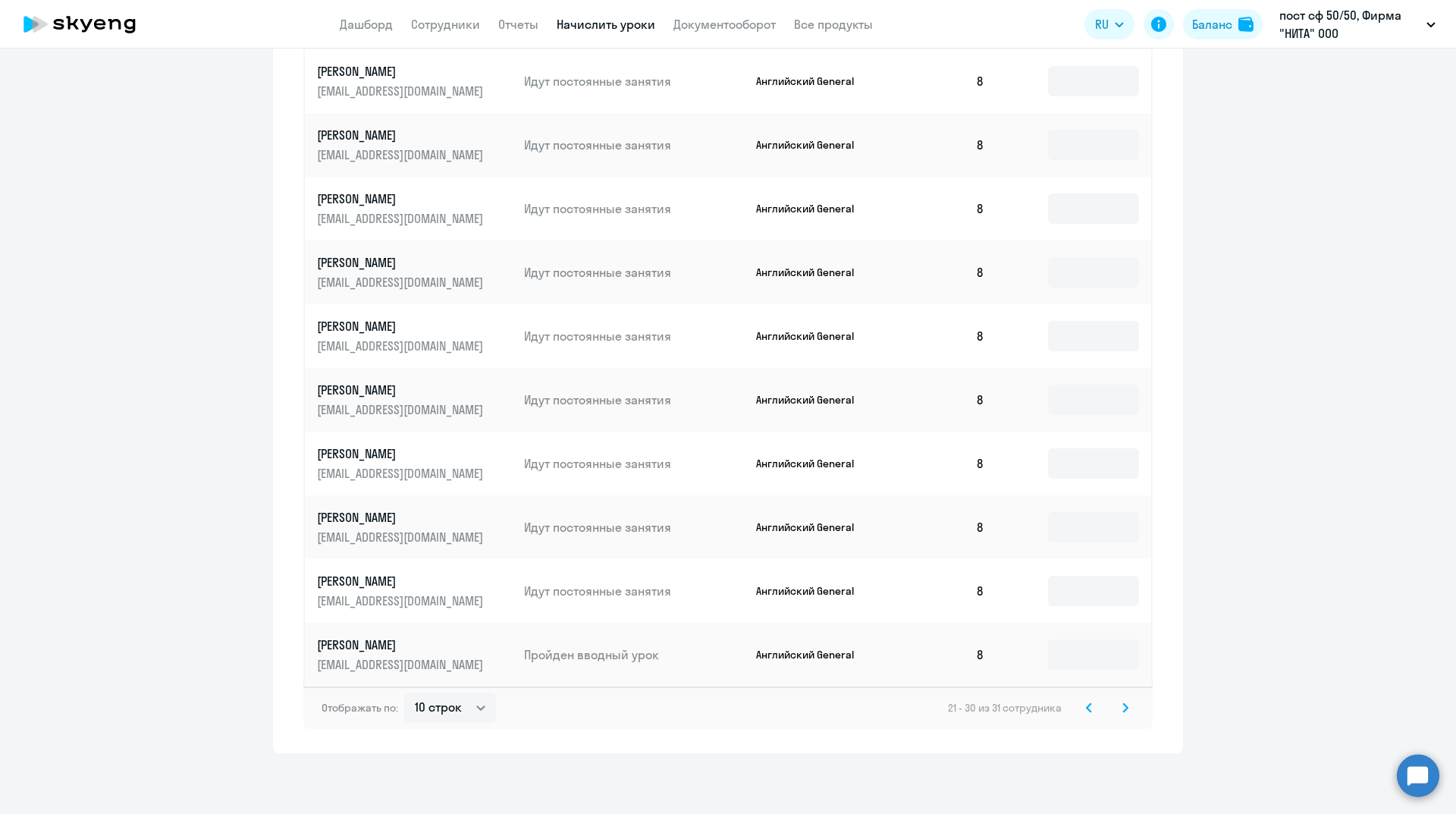
click at [1123, 710] on icon at bounding box center [1125, 707] width 5 height 9
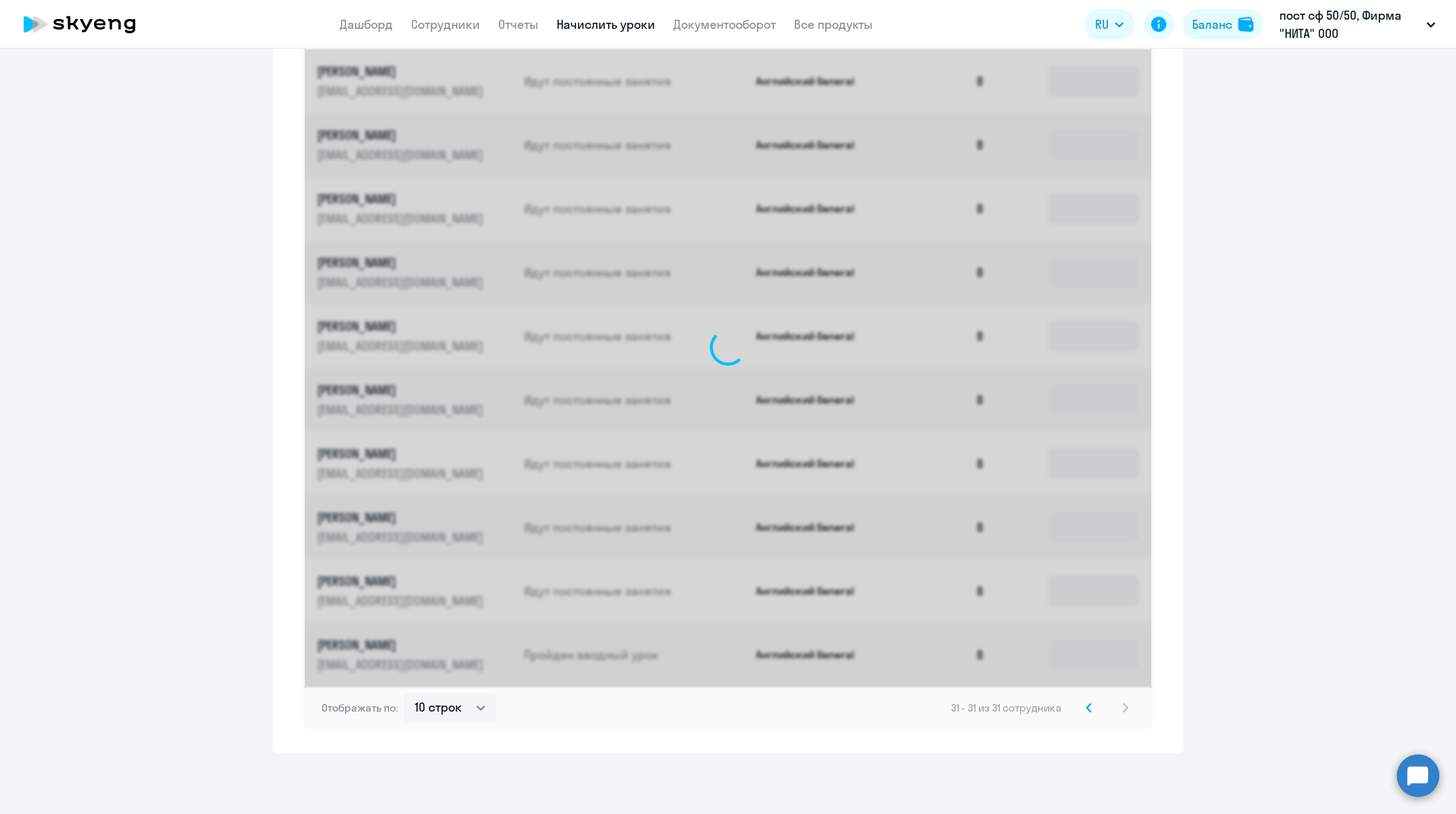
scroll to position [302, 0]
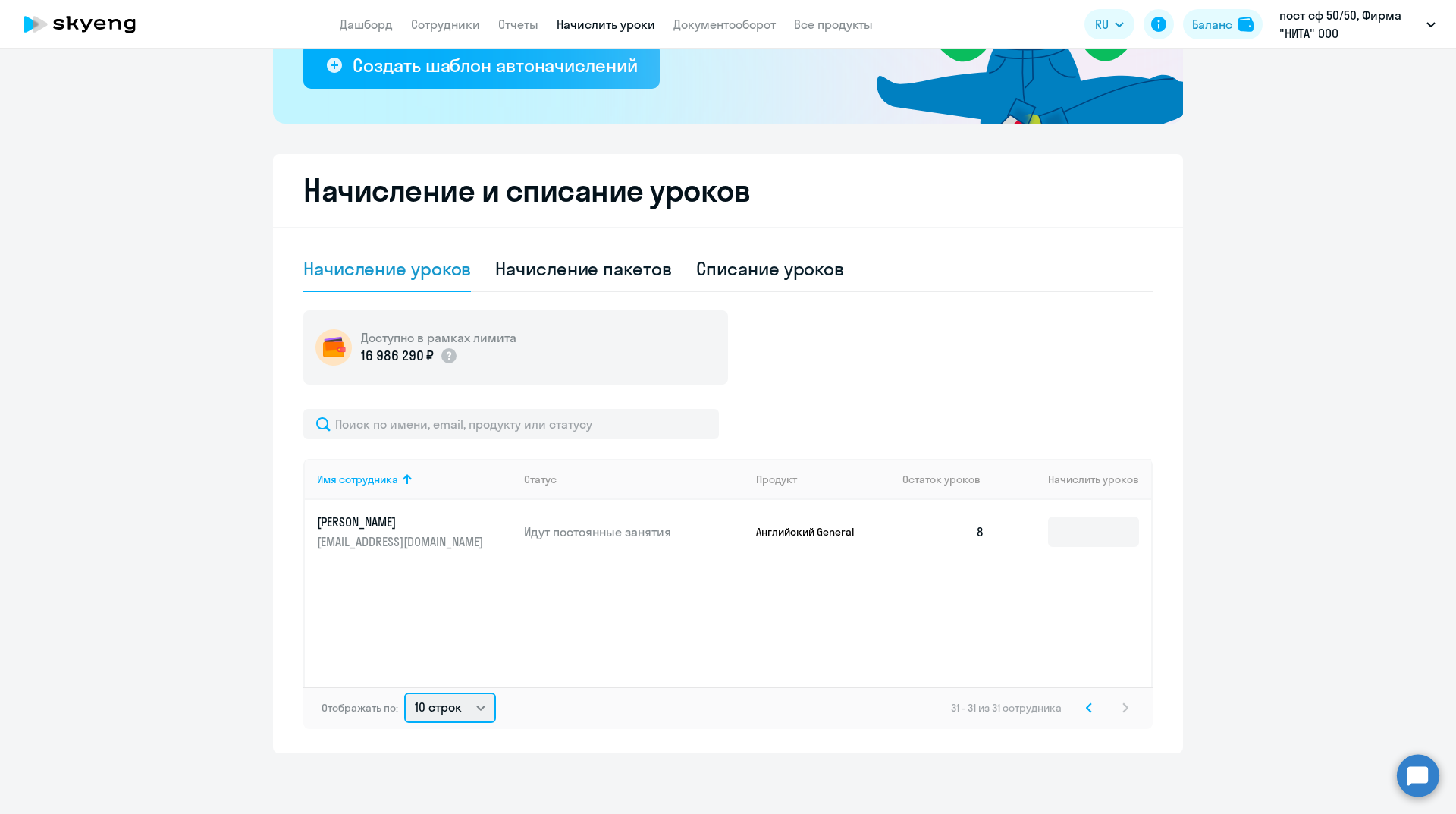
click at [472, 713] on select "10 строк 30 строк 50 строк" at bounding box center [450, 708] width 92 height 30
select select "50"
click at [404, 693] on select "10 строк 30 строк 50 строк" at bounding box center [450, 708] width 92 height 30
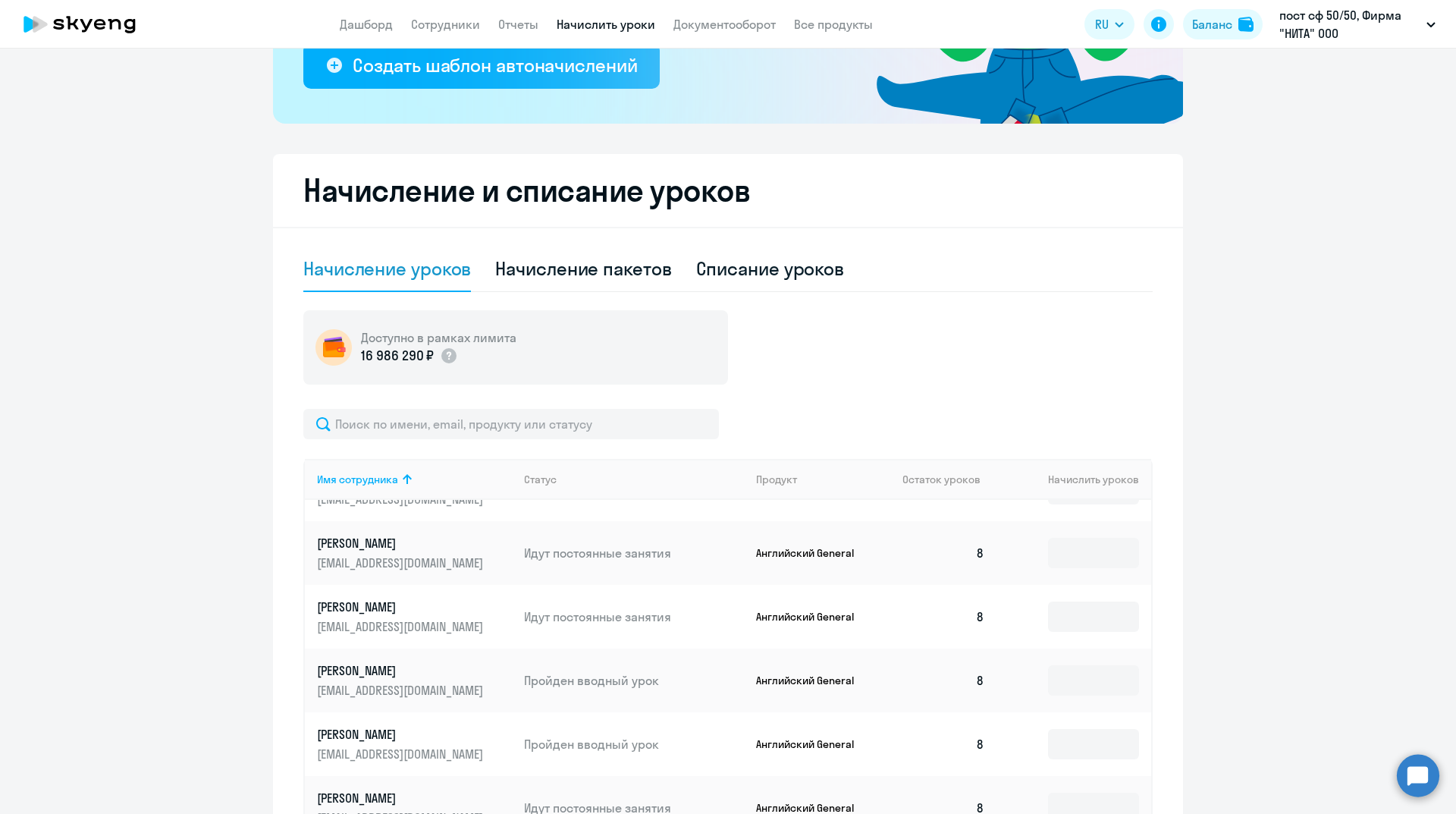
scroll to position [0, 0]
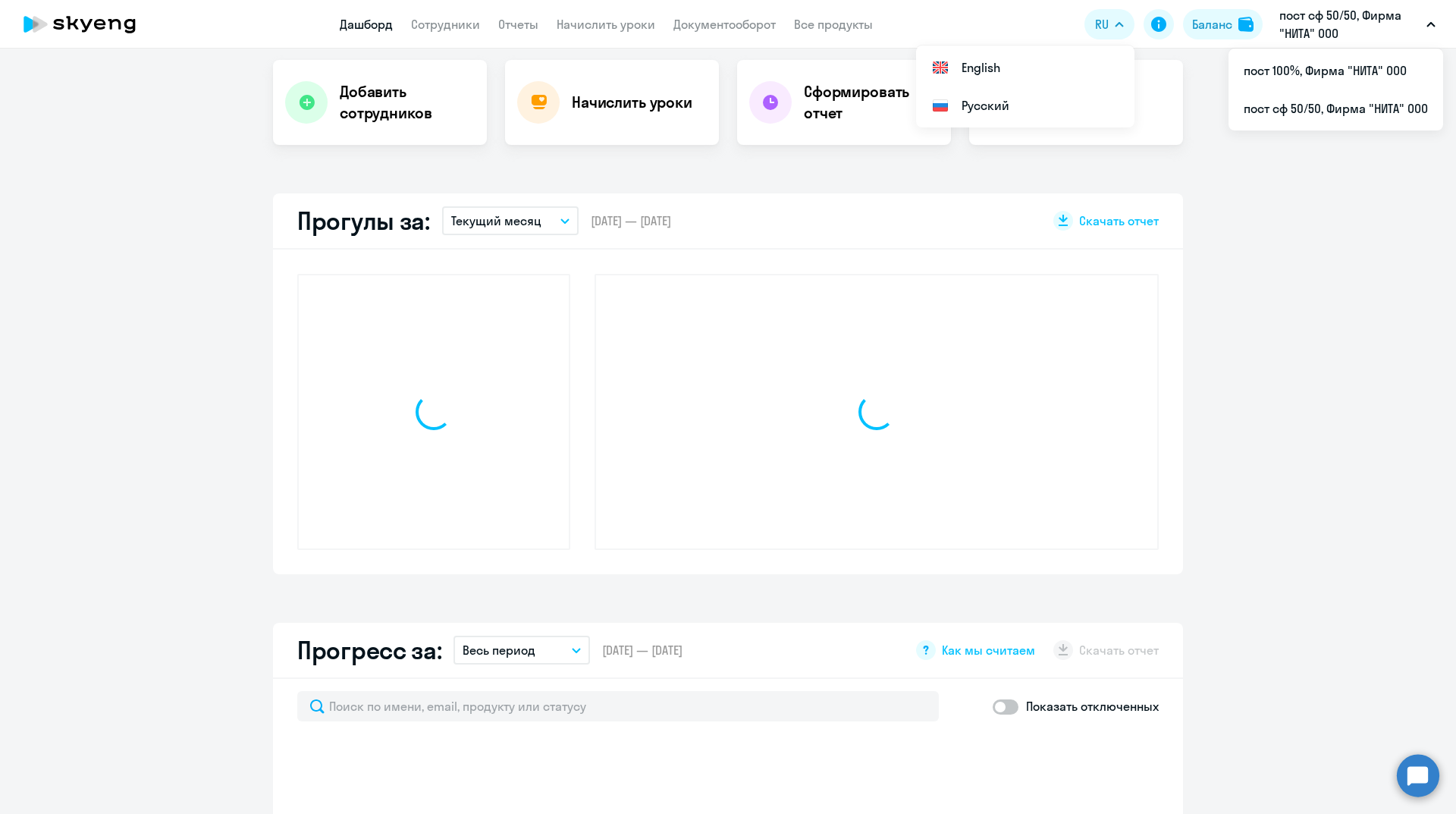
scroll to position [407, 0]
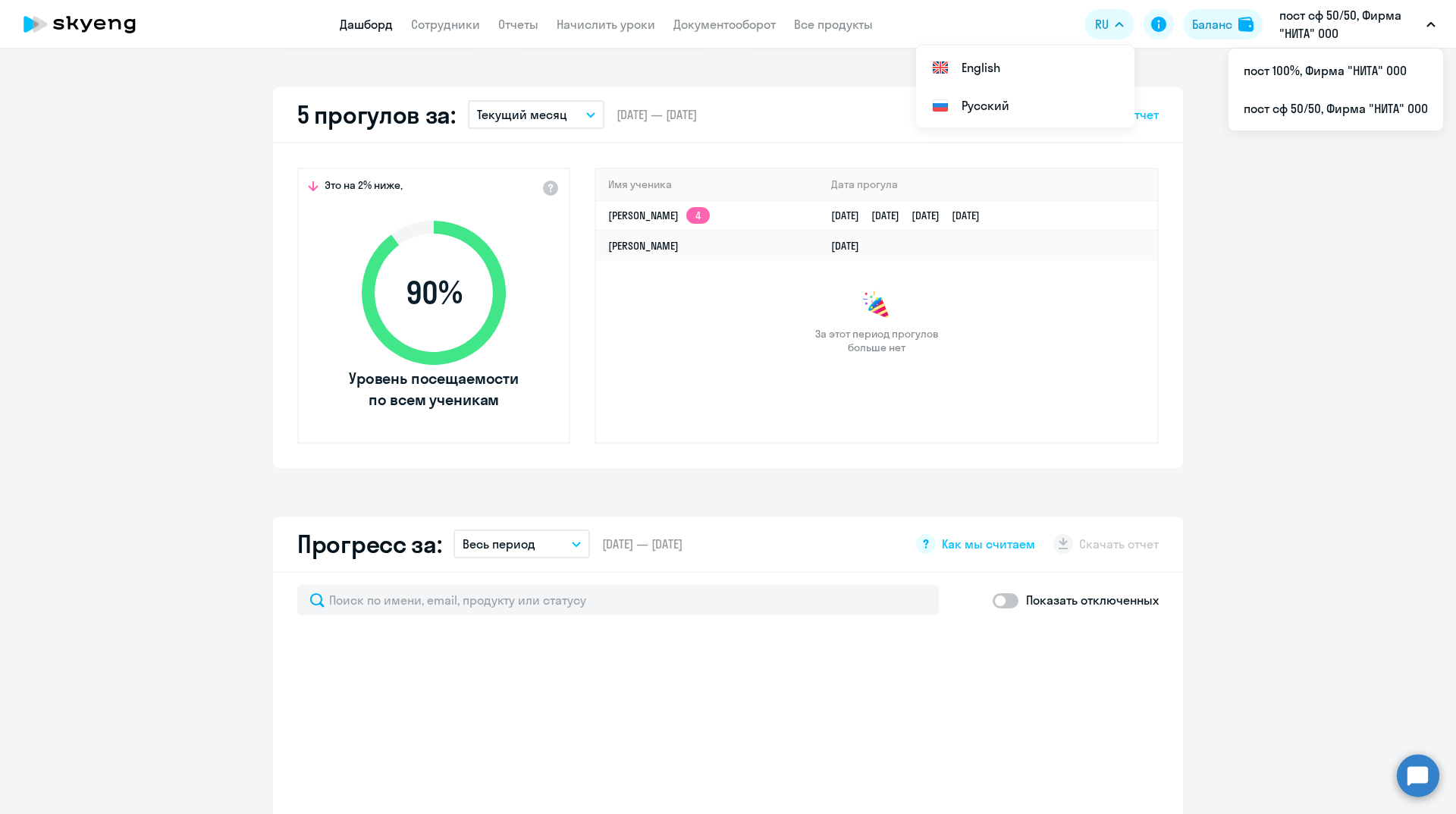
select select "30"
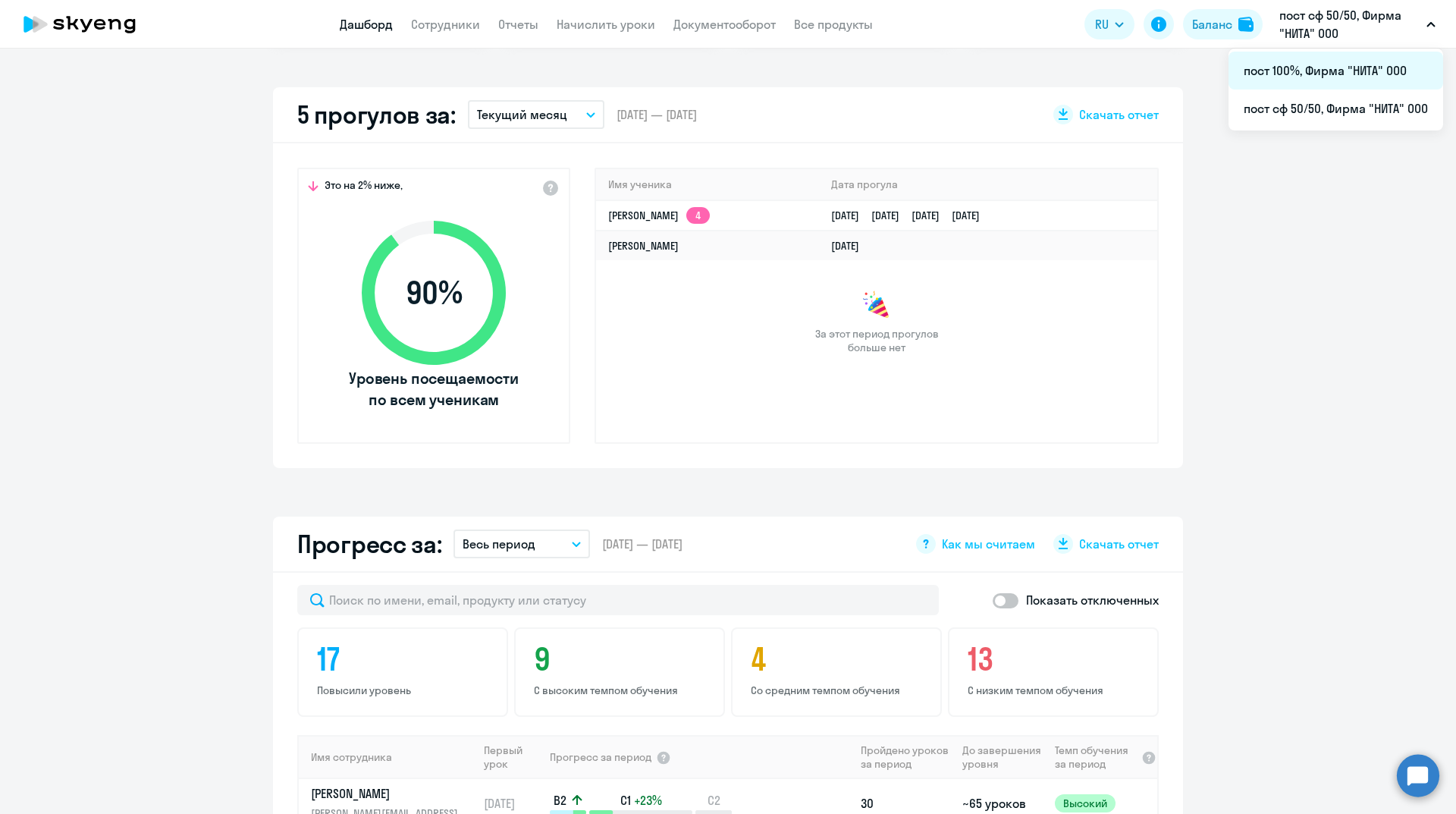
click at [1312, 77] on li "пост 100%, Фирма "НИТА" ООО" at bounding box center [1335, 71] width 214 height 38
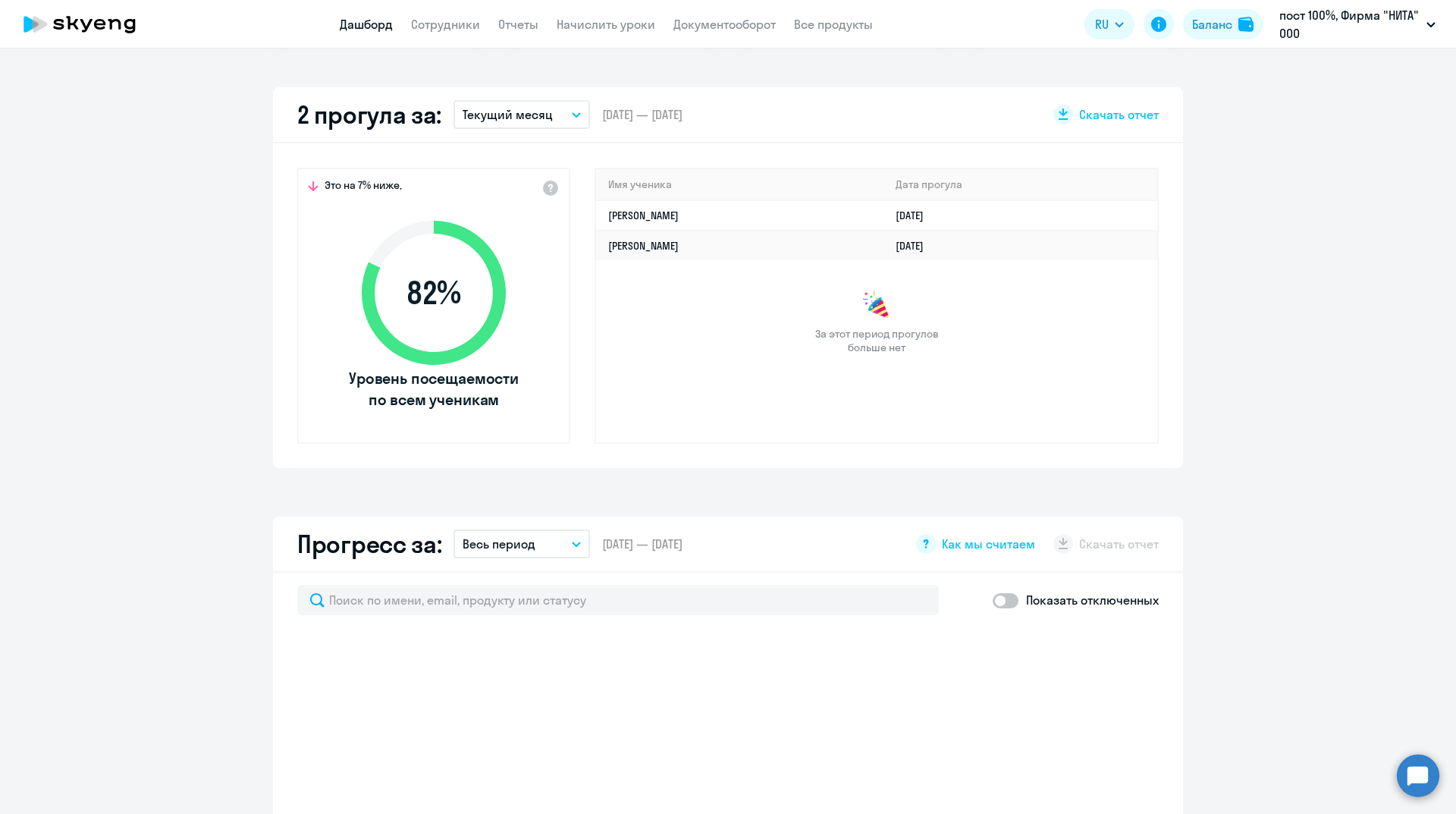
select select "30"
